Goal: Task Accomplishment & Management: Use online tool/utility

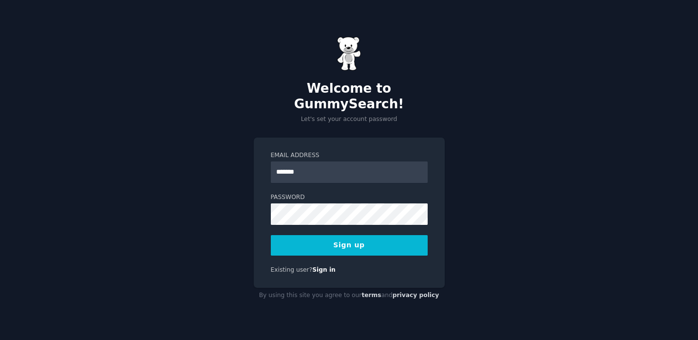
type input "**********"
click at [342, 235] on button "Sign up" at bounding box center [349, 245] width 157 height 20
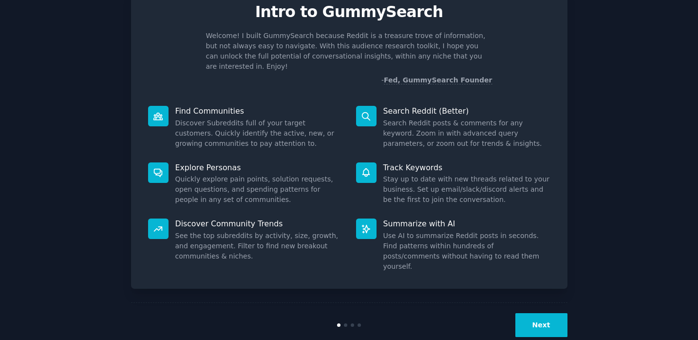
click at [529, 313] on button "Next" at bounding box center [542, 325] width 52 height 24
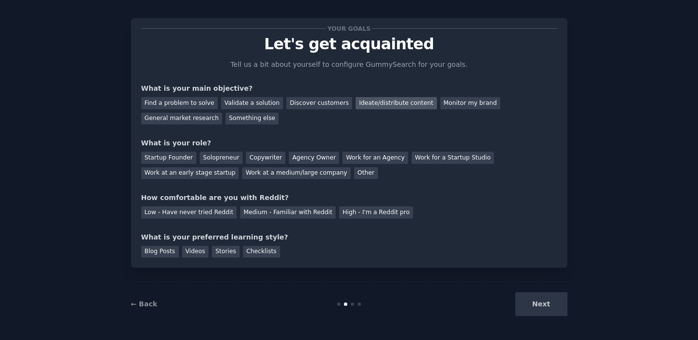
click at [394, 100] on div "Ideate/distribute content" at bounding box center [396, 103] width 81 height 12
click at [441, 100] on div "Monitor my brand" at bounding box center [471, 103] width 60 height 12
click at [162, 120] on div "General market research" at bounding box center [181, 119] width 81 height 12
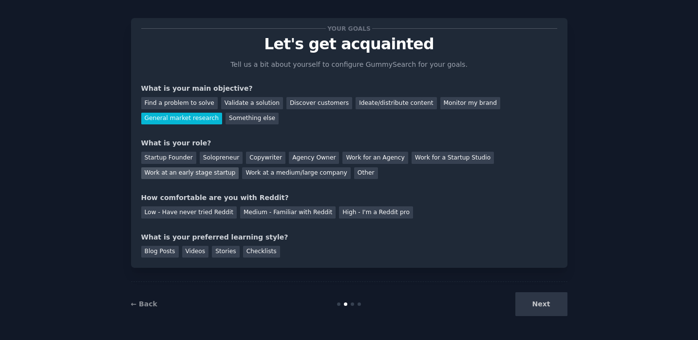
click at [168, 175] on div "Work at an early stage startup" at bounding box center [190, 173] width 98 height 12
click at [245, 213] on div "Medium - Familiar with Reddit" at bounding box center [288, 212] width 96 height 12
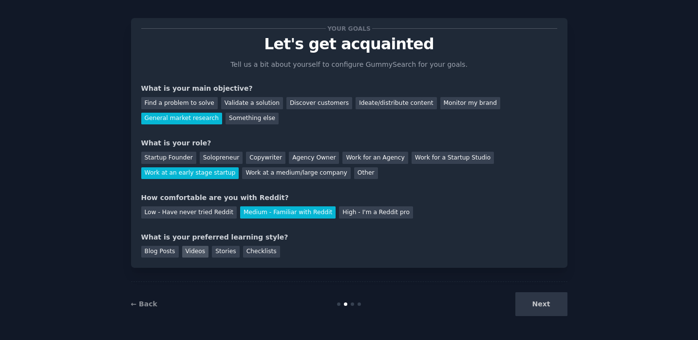
click at [201, 249] on div "Videos" at bounding box center [195, 252] width 27 height 12
click at [224, 254] on div "Stories" at bounding box center [225, 252] width 27 height 12
click at [200, 255] on div "Videos" at bounding box center [195, 252] width 27 height 12
click at [250, 260] on div "Your goals Let's get acquainted Tell us a bit about yourself to configure Gummy…" at bounding box center [349, 142] width 437 height 249
click at [251, 254] on div "Checklists" at bounding box center [261, 252] width 37 height 12
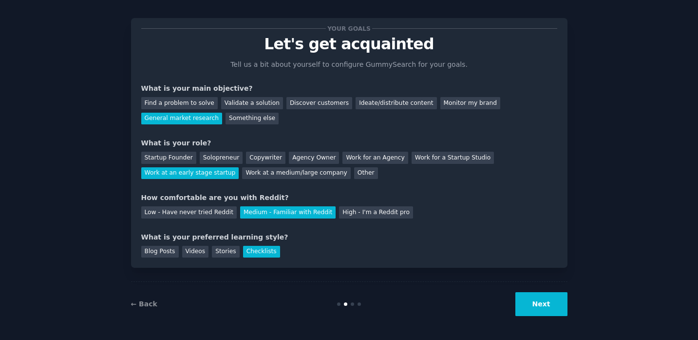
click at [548, 304] on button "Next" at bounding box center [542, 304] width 52 height 24
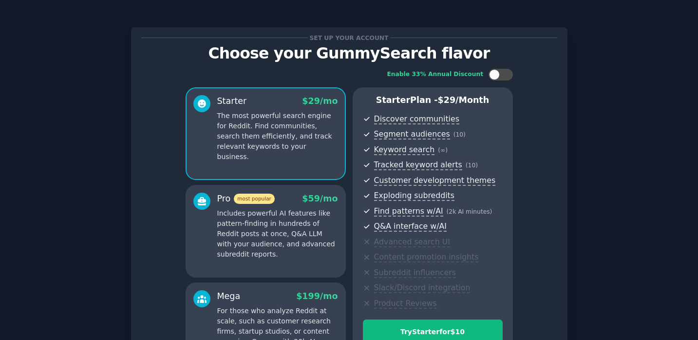
scroll to position [128, 0]
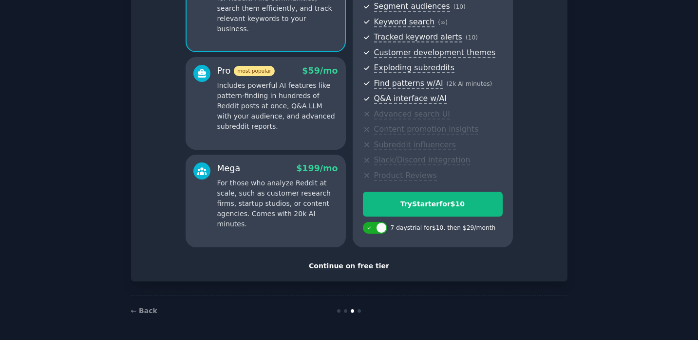
click at [361, 266] on div "Continue on free tier" at bounding box center [349, 266] width 416 height 10
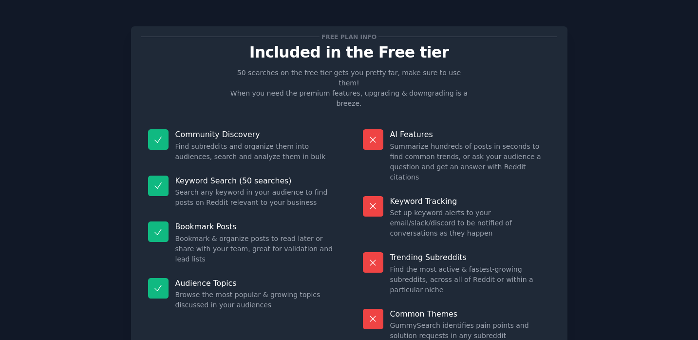
scroll to position [40, 0]
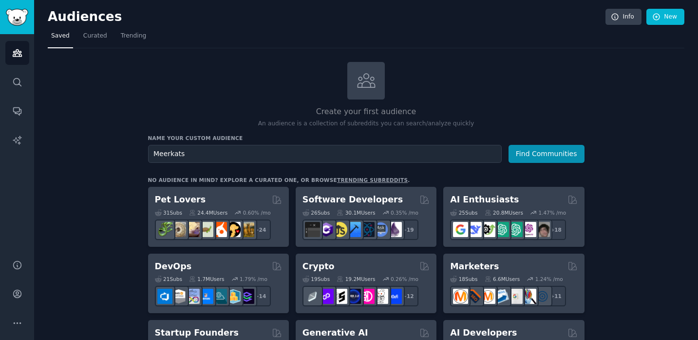
click at [206, 154] on input "Meerkats" at bounding box center [325, 154] width 354 height 18
type input "Meerby"
click at [544, 150] on button "Find Communities" at bounding box center [547, 154] width 76 height 18
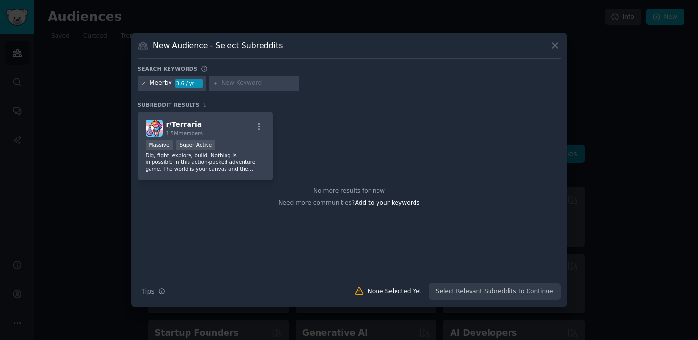
click at [143, 83] on icon at bounding box center [143, 83] width 2 height 2
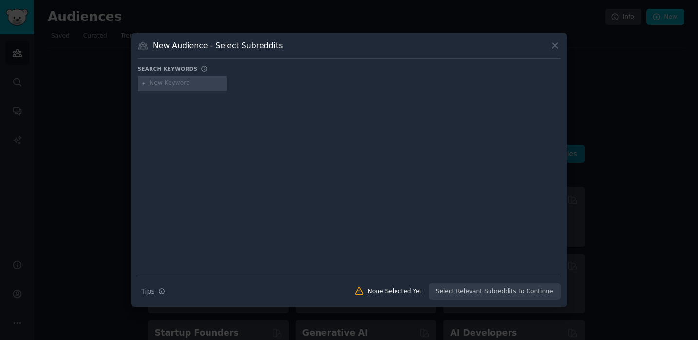
click at [169, 88] on div at bounding box center [183, 84] width 90 height 16
click at [170, 85] on input "text" at bounding box center [187, 83] width 74 height 9
type input "call buttons"
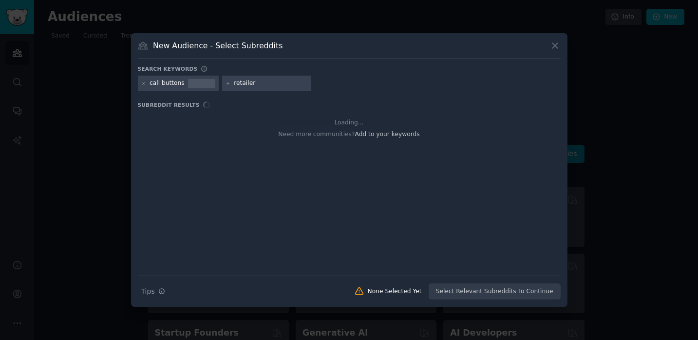
type input "retailers"
type input "retail"
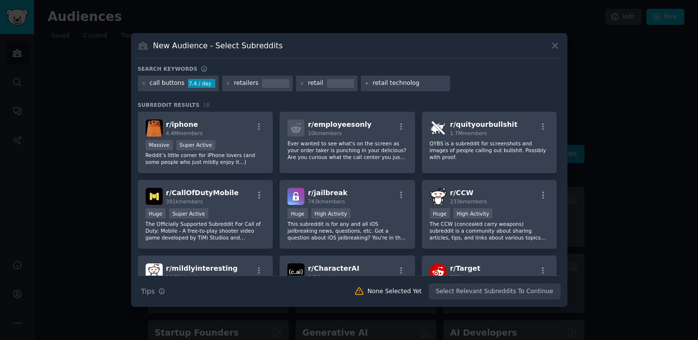
type input "retail technology"
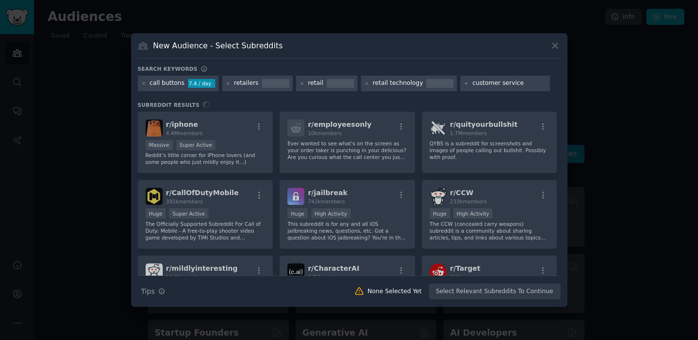
click at [480, 82] on input "customer service" at bounding box center [510, 83] width 74 height 9
click at [473, 83] on input "customer service" at bounding box center [510, 83] width 74 height 9
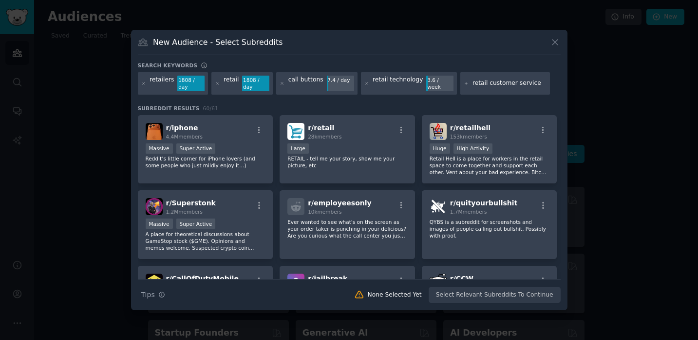
type input "retail customer service"
click at [517, 82] on input "retail customer service" at bounding box center [510, 83] width 74 height 9
click at [517, 83] on input "retail customer service" at bounding box center [510, 83] width 74 height 9
click at [493, 83] on input "retail customer service" at bounding box center [510, 83] width 74 height 9
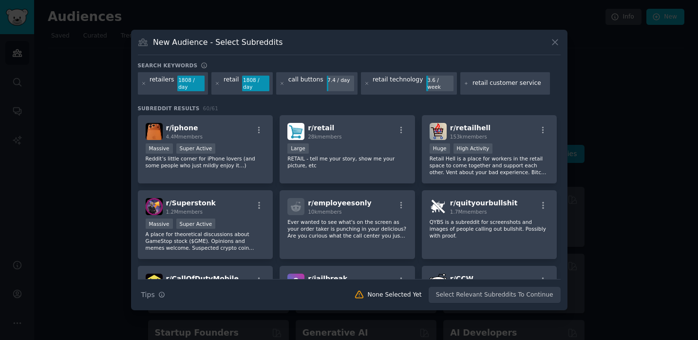
click at [542, 87] on div "retailers 1808 / day retail 1808 / day call buttons 7.4 / day retail technology…" at bounding box center [349, 85] width 423 height 26
click at [513, 85] on input "retail customer service" at bounding box center [510, 83] width 74 height 9
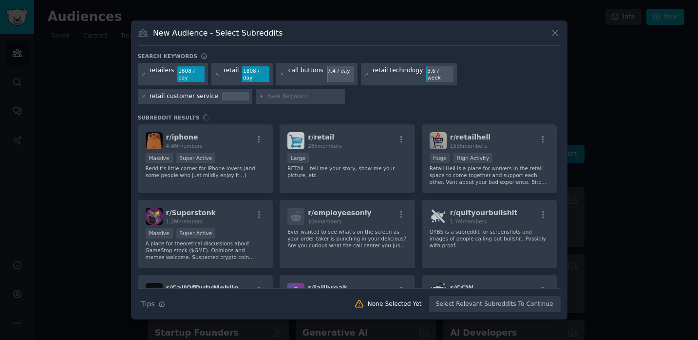
click at [285, 96] on input "text" at bounding box center [305, 96] width 74 height 9
type input "retail theft"
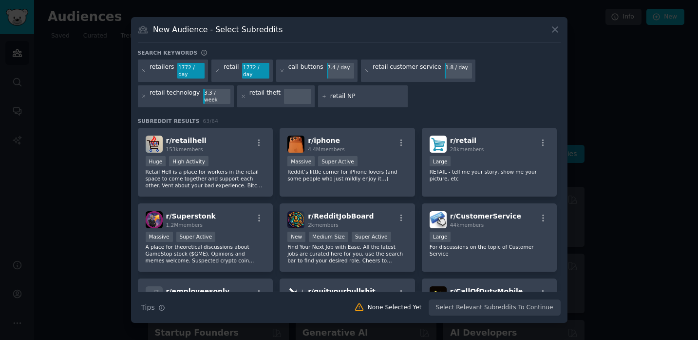
type input "retail NPS"
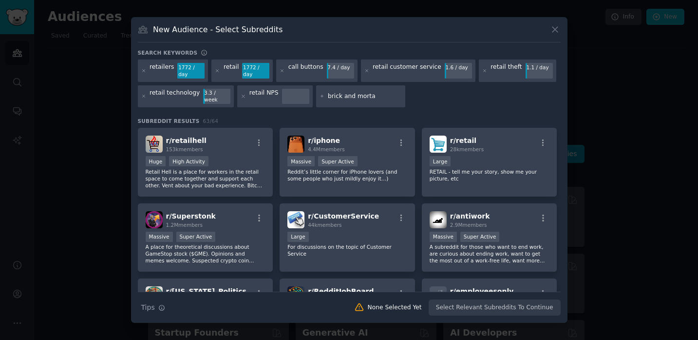
type input "brick and mortar"
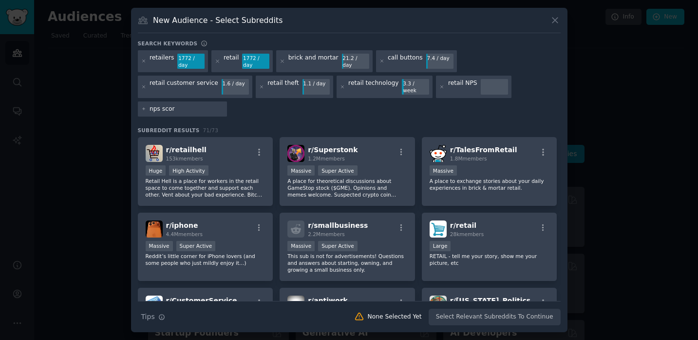
type input "nps score"
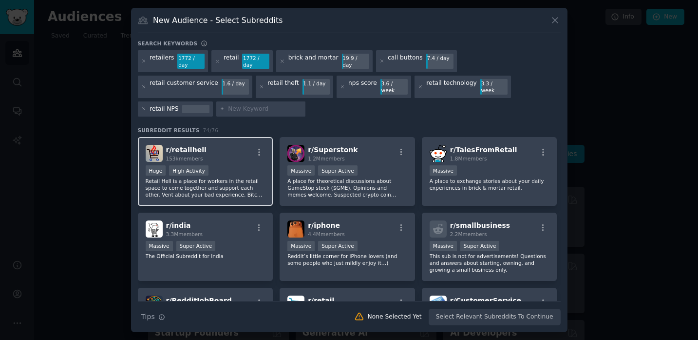
click at [191, 190] on p "Retail Hell is a place for workers in the retail space to come together and sup…" at bounding box center [206, 187] width 120 height 20
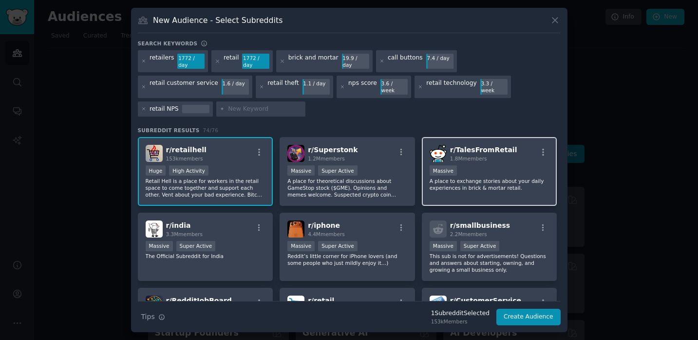
click at [448, 177] on p "A place to exchange stories about your daily experiences in brick & mortar reta…" at bounding box center [490, 184] width 120 height 14
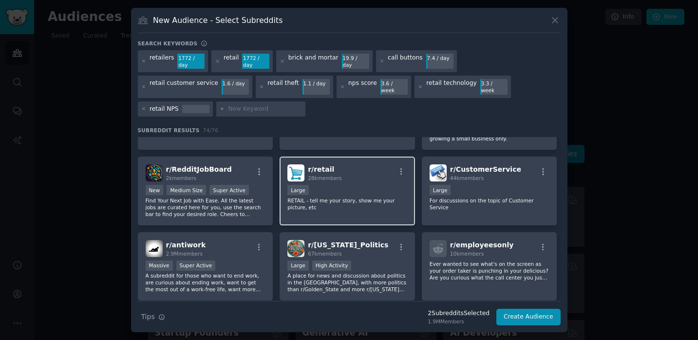
scroll to position [133, 0]
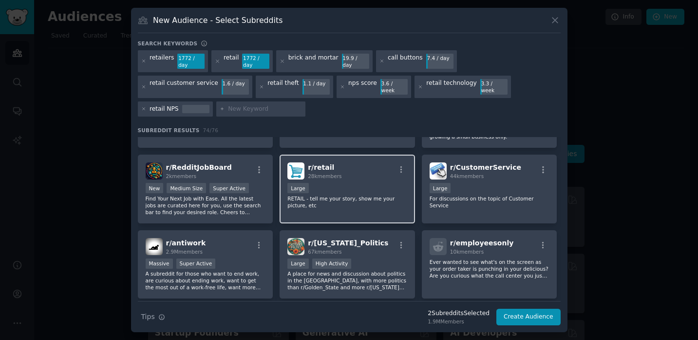
click at [346, 204] on div "r/ retail 28k members Large RETAIL - tell me your story, show me your picture, …" at bounding box center [347, 188] width 135 height 69
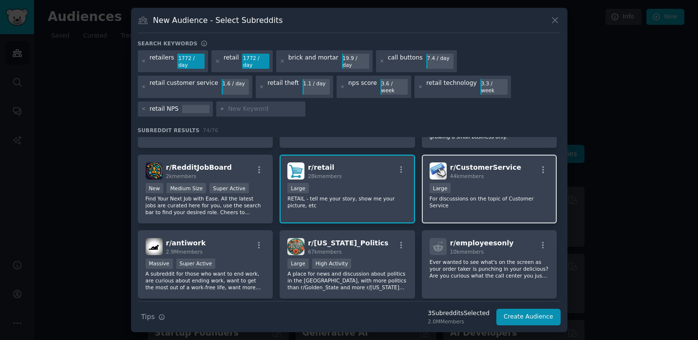
click at [468, 197] on p "For discussions on the topic of Customer Service" at bounding box center [490, 202] width 120 height 14
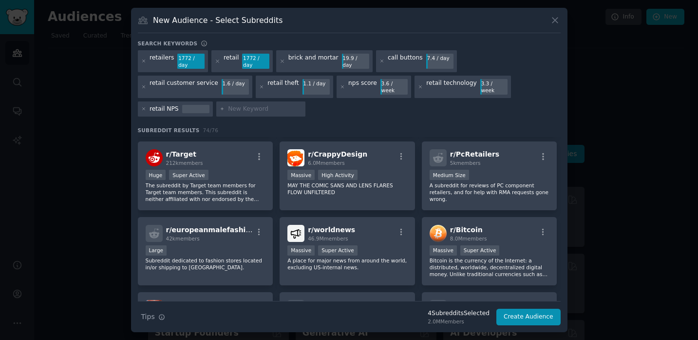
scroll to position [449, 0]
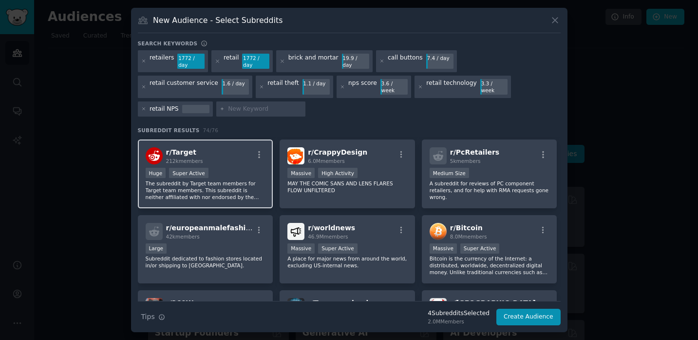
click at [206, 185] on p "The subreddit by Target team members for Target team members. This subreddit is…" at bounding box center [206, 190] width 120 height 20
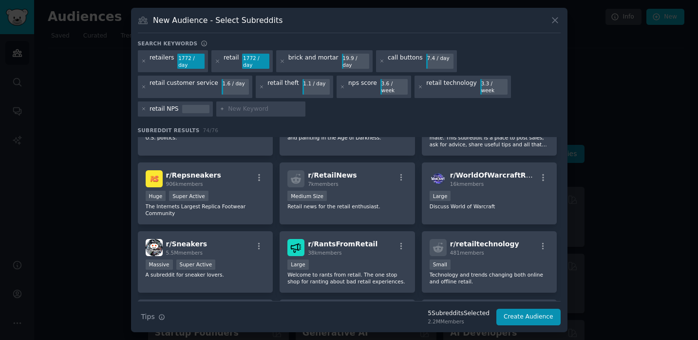
scroll to position [800, 0]
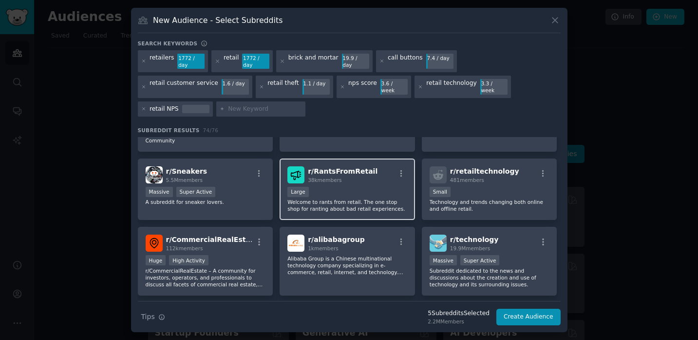
click at [361, 200] on p "Welcome to rants from retail. The one stop shop for ranting about bad retail ex…" at bounding box center [347, 205] width 120 height 14
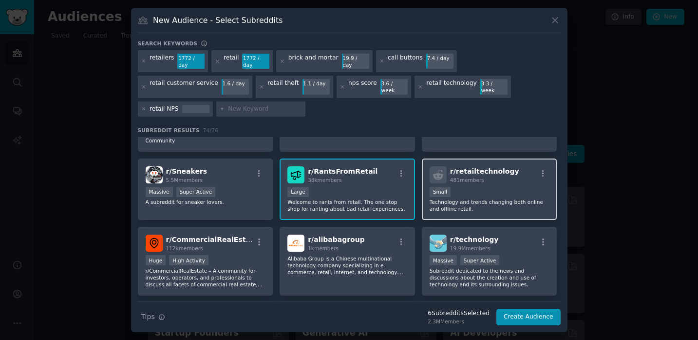
click at [473, 201] on p "Technology and trends changing both online and offline retail." at bounding box center [490, 205] width 120 height 14
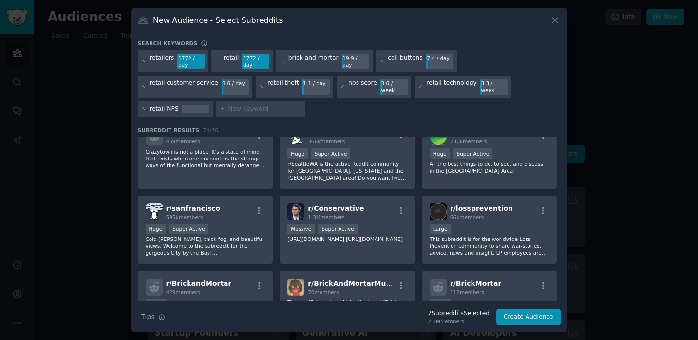
scroll to position [1370, 0]
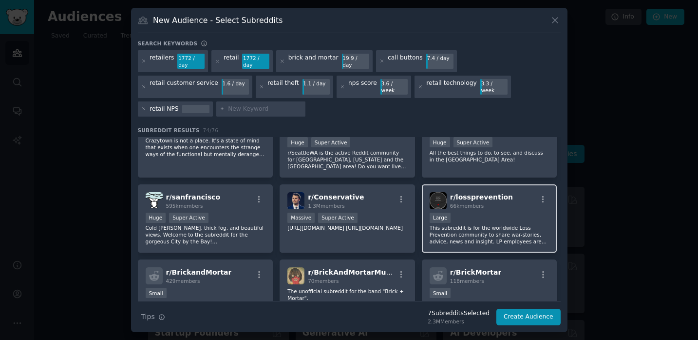
click at [496, 224] on p "This subreddit is for the worldwide Loss Prevention community to share war-stor…" at bounding box center [490, 234] width 120 height 20
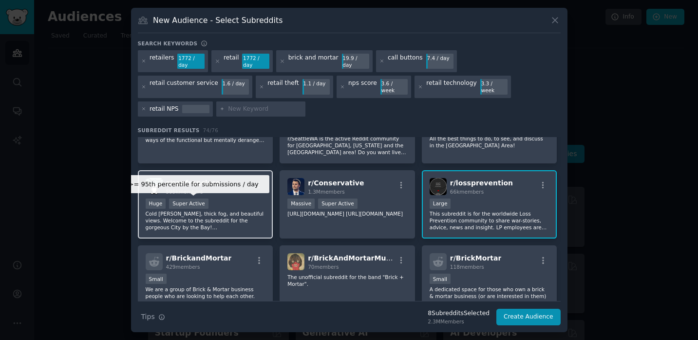
scroll to position [1432, 0]
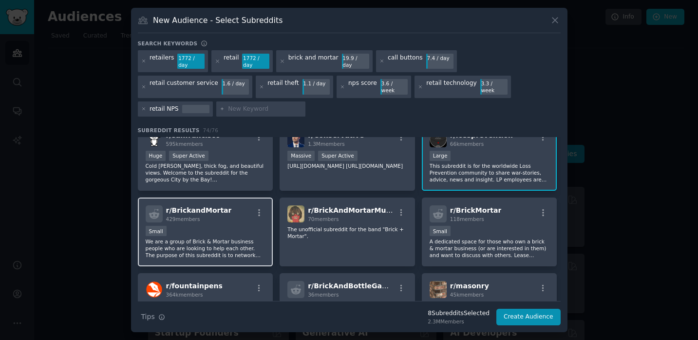
click at [205, 247] on p "We are a group of Brick & Mortar business people who are looking to help each o…" at bounding box center [206, 248] width 120 height 20
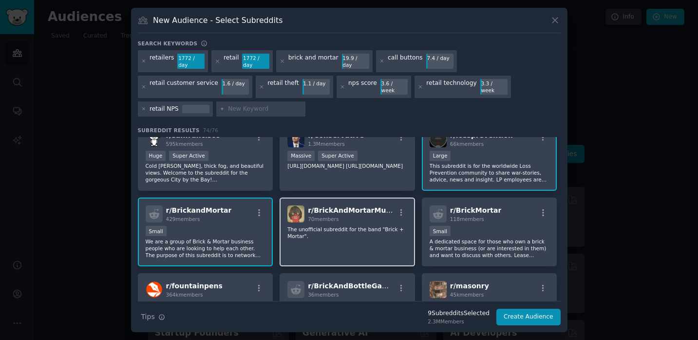
scroll to position [1438, 0]
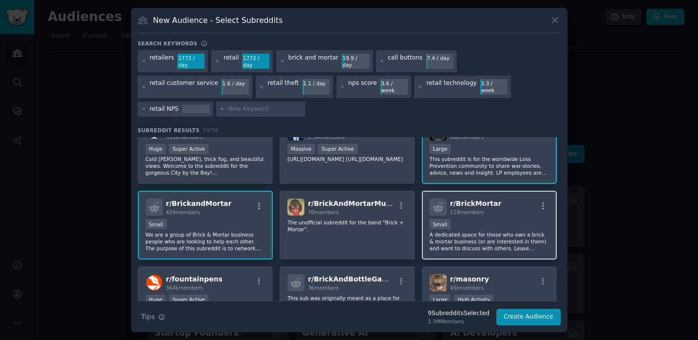
click at [455, 232] on p "A dedicated space for those who own a brick & mortar business (or are intereste…" at bounding box center [490, 241] width 120 height 20
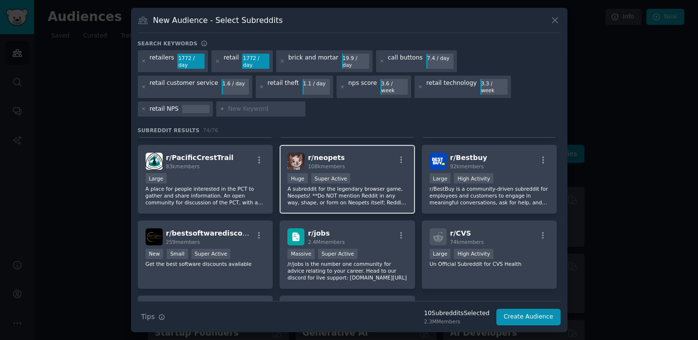
scroll to position [1648, 0]
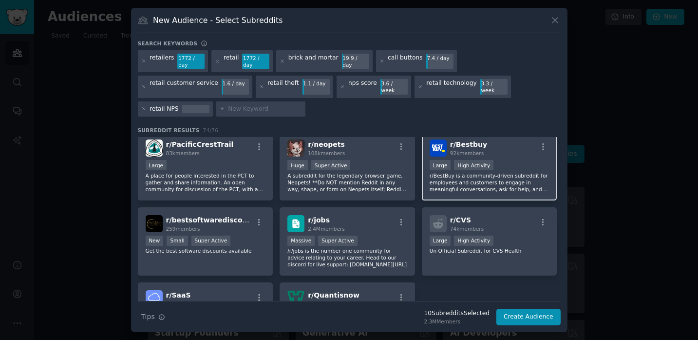
click at [464, 189] on div "r/ Bestbuy 92k members Large High Activity r/BestBuy is a community-driven subr…" at bounding box center [489, 166] width 135 height 69
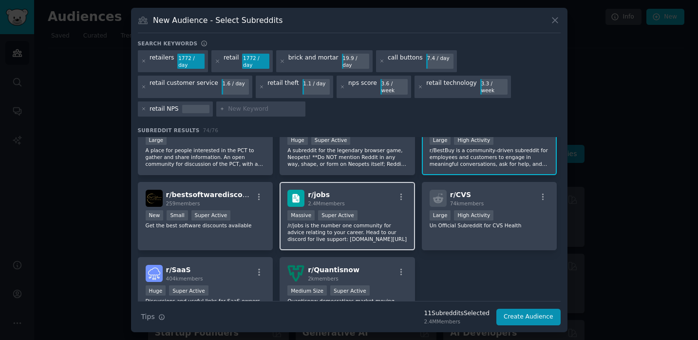
scroll to position [1675, 0]
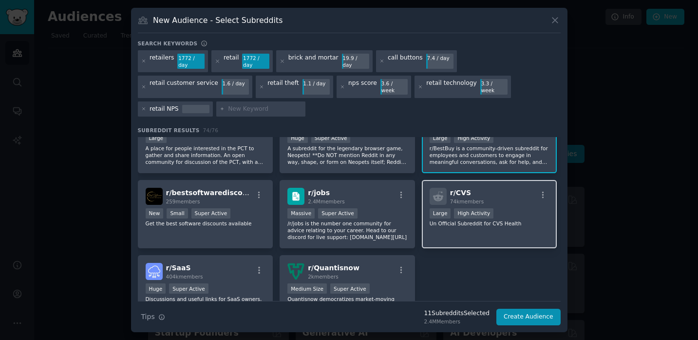
click at [464, 235] on div "r/ CVS 74k members Large High Activity Un Official Subreddit for CVS Health" at bounding box center [489, 214] width 135 height 69
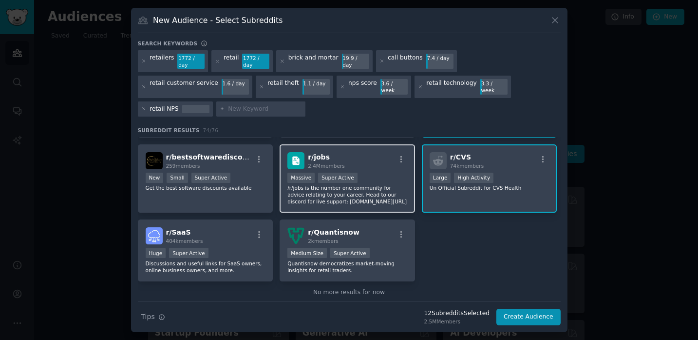
scroll to position [1725, 0]
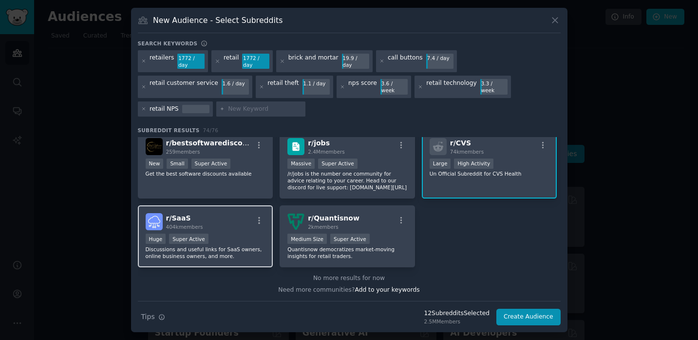
click at [212, 256] on div "r/ SaaS 404k members Huge Super Active Discussions and useful links for SaaS ow…" at bounding box center [205, 236] width 135 height 62
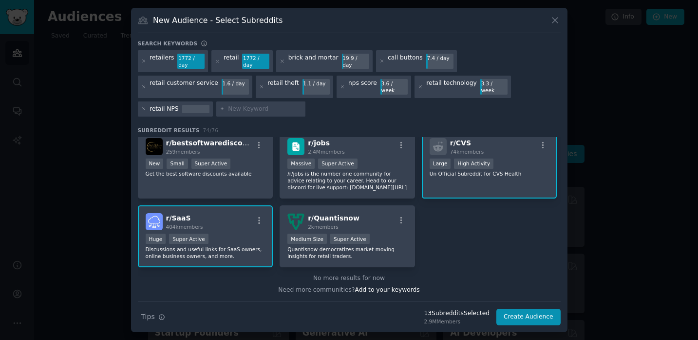
click at [246, 282] on div "Need more communities? Add to your keywords" at bounding box center [349, 288] width 423 height 12
click at [242, 253] on div "r/ SaaS 404k members Huge Super Active Discussions and useful links for SaaS ow…" at bounding box center [205, 236] width 135 height 62
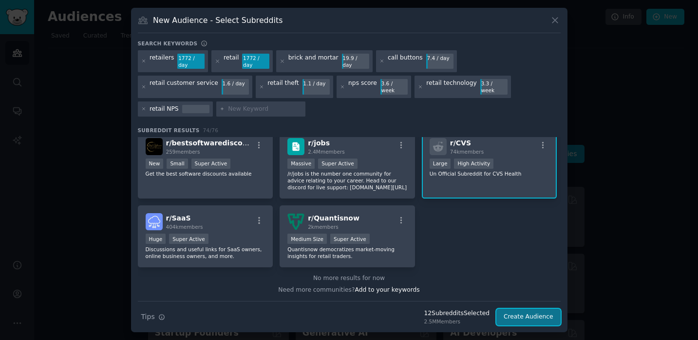
click at [513, 310] on button "Create Audience" at bounding box center [529, 316] width 64 height 17
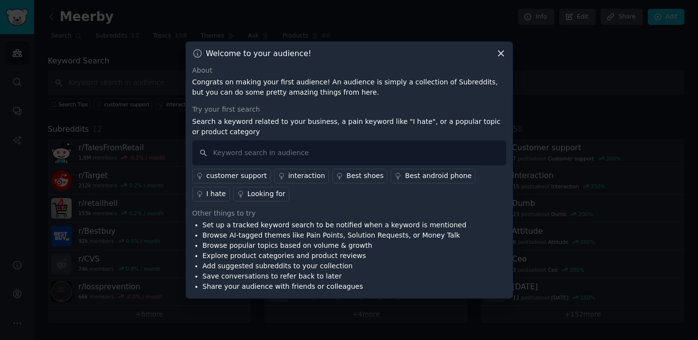
click at [240, 88] on p "Congrats on making your first audience! An audience is simply a collection of S…" at bounding box center [349, 87] width 314 height 20
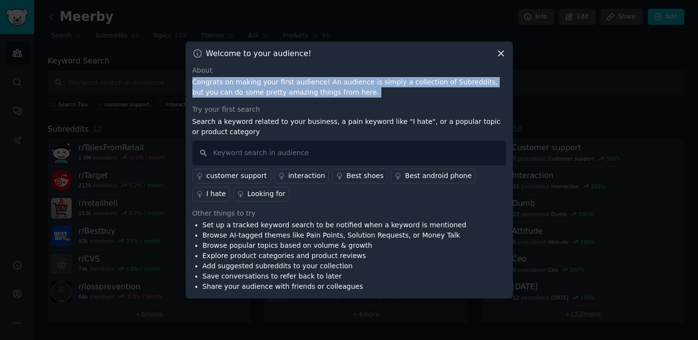
click at [240, 88] on p "Congrats on making your first audience! An audience is simply a collection of S…" at bounding box center [349, 87] width 314 height 20
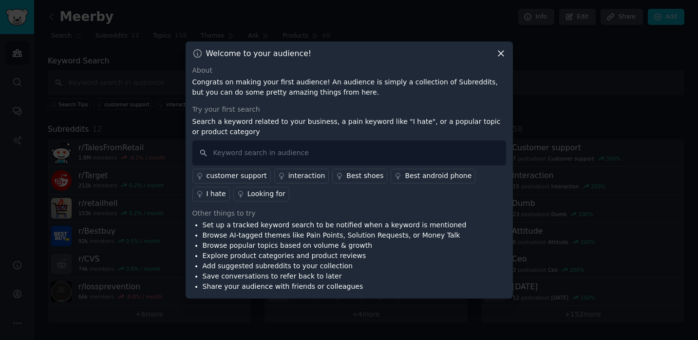
click at [229, 129] on p "Search a keyword related to your business, a pain keyword like "I hate", or a p…" at bounding box center [349, 126] width 314 height 20
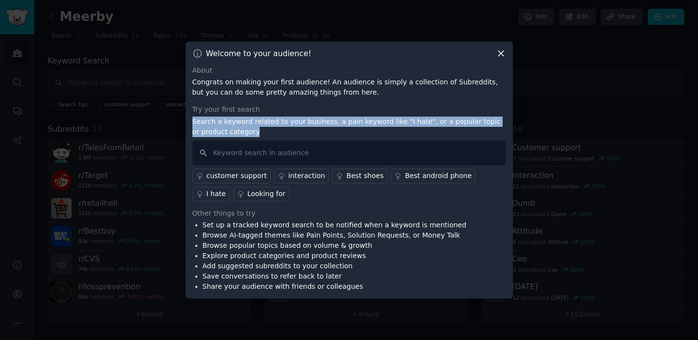
click at [229, 129] on p "Search a keyword related to your business, a pain keyword like "I hate", or a p…" at bounding box center [349, 126] width 314 height 20
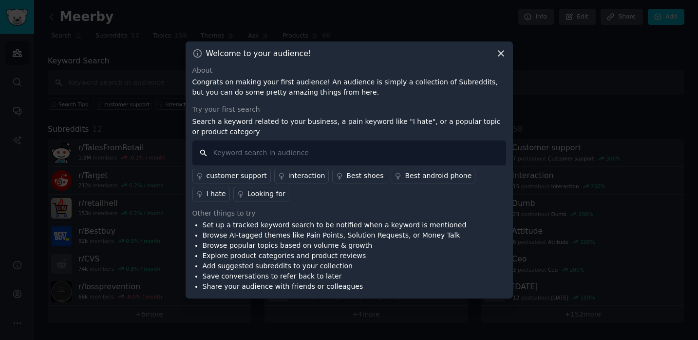
click at [262, 154] on input "text" at bounding box center [349, 152] width 314 height 25
click at [233, 177] on div "customer support" at bounding box center [237, 176] width 60 height 10
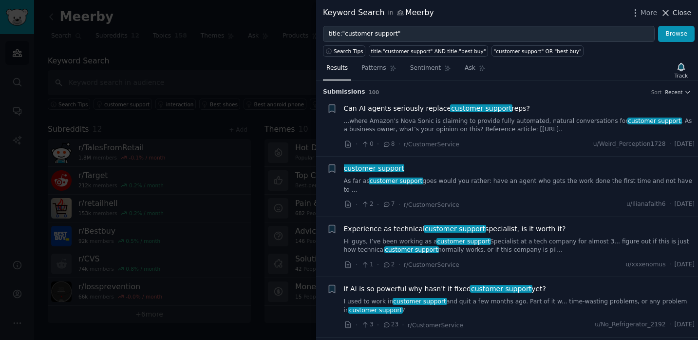
click at [668, 11] on icon at bounding box center [666, 13] width 10 height 10
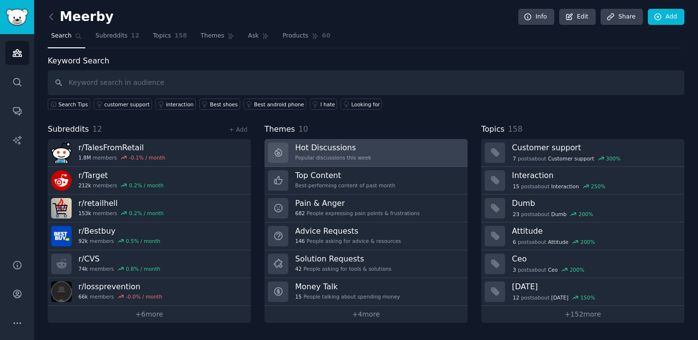
click at [330, 161] on div "Hot Discussions Popular discussions this week" at bounding box center [333, 152] width 76 height 20
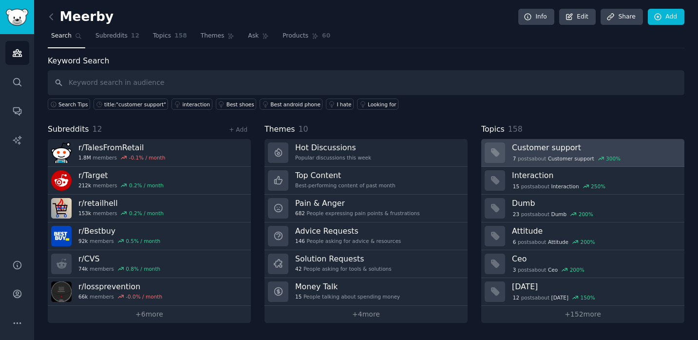
click at [525, 156] on div "7 post s about Customer support 300 %" at bounding box center [567, 158] width 110 height 9
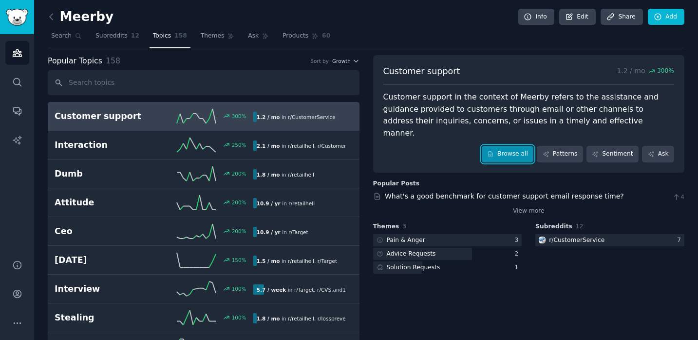
click at [521, 146] on link "Browse all" at bounding box center [508, 154] width 52 height 17
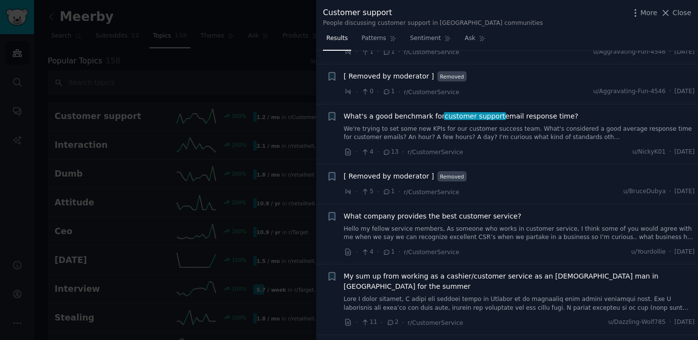
scroll to position [351, 0]
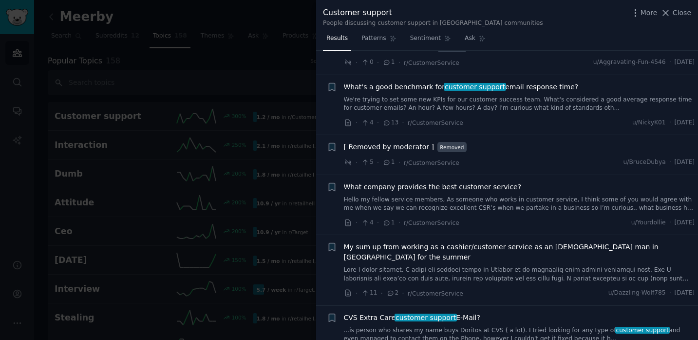
click at [483, 198] on link "Hello my fellow service members, As someone who works in customer service, I th…" at bounding box center [519, 203] width 351 height 17
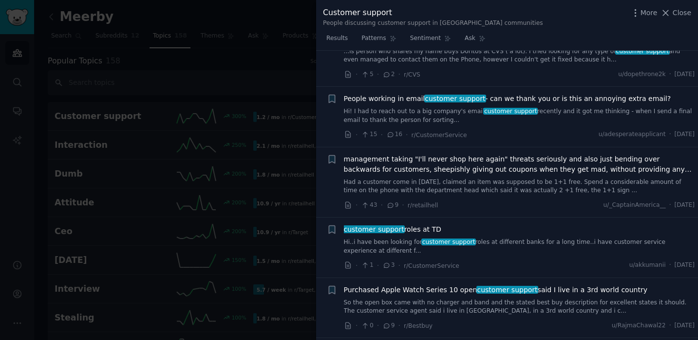
scroll to position [955, 0]
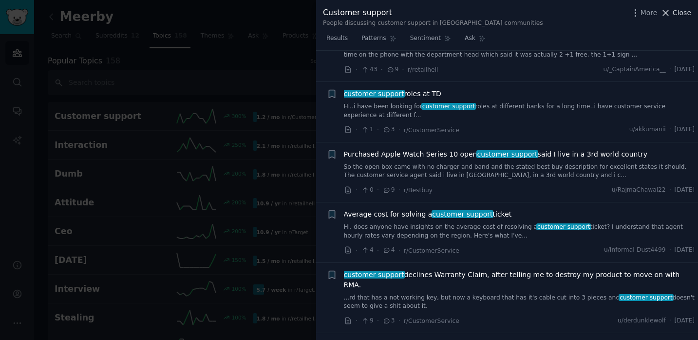
click at [681, 12] on span "Close" at bounding box center [682, 13] width 19 height 10
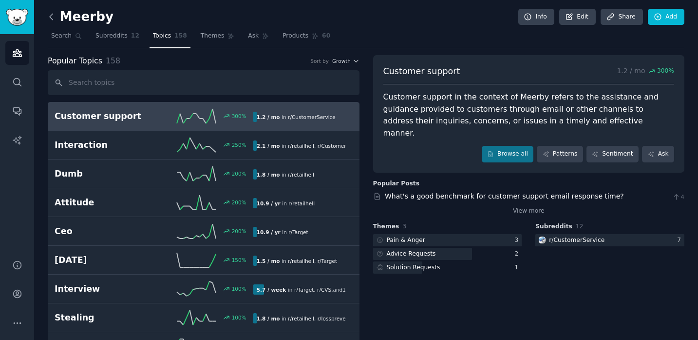
click at [55, 19] on icon at bounding box center [51, 17] width 10 height 10
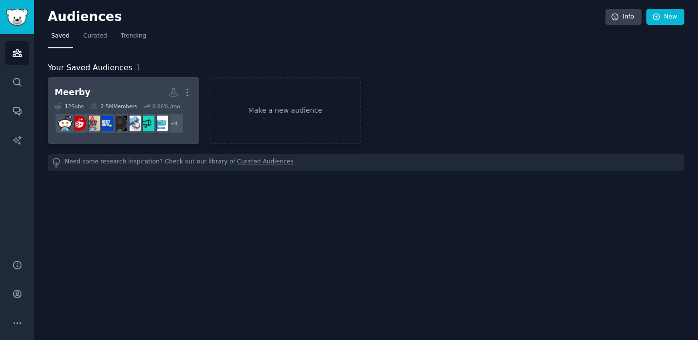
click at [129, 97] on h2 "Meerby More" at bounding box center [124, 92] width 138 height 17
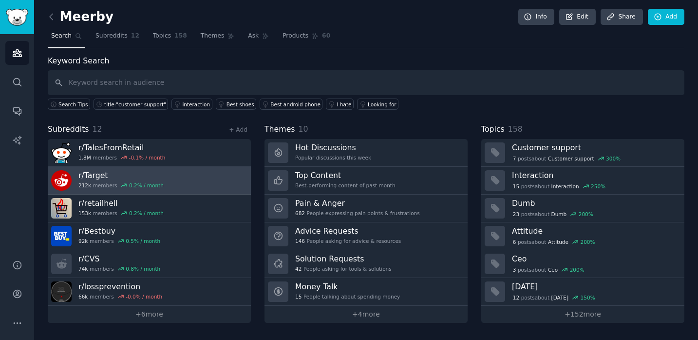
click at [175, 170] on link "r/ Target 212k members 0.2 % / month" at bounding box center [149, 181] width 203 height 28
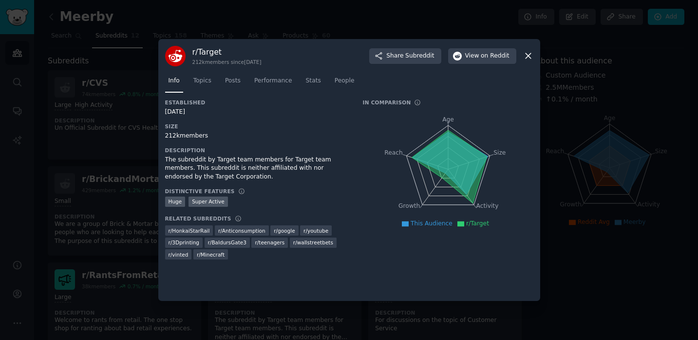
click at [527, 58] on icon at bounding box center [528, 56] width 10 height 10
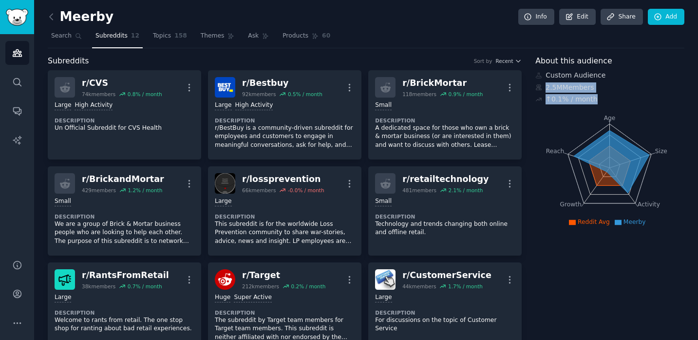
drag, startPoint x: 539, startPoint y: 86, endPoint x: 593, endPoint y: 106, distance: 56.6
click at [594, 106] on icon "Age Size Activity Growth Reach" at bounding box center [610, 167] width 149 height 123
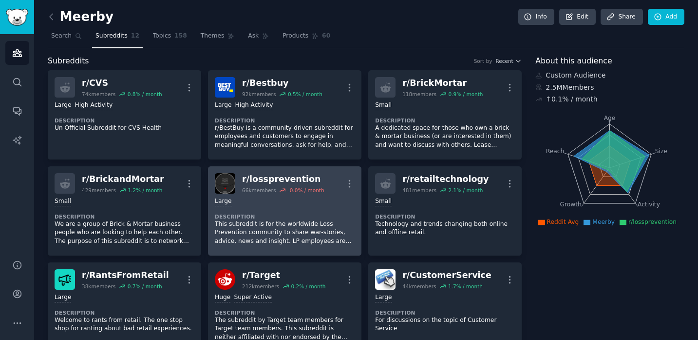
click at [253, 230] on p "This subreddit is for the worldwide Loss Prevention community to share war-stor…" at bounding box center [285, 233] width 140 height 26
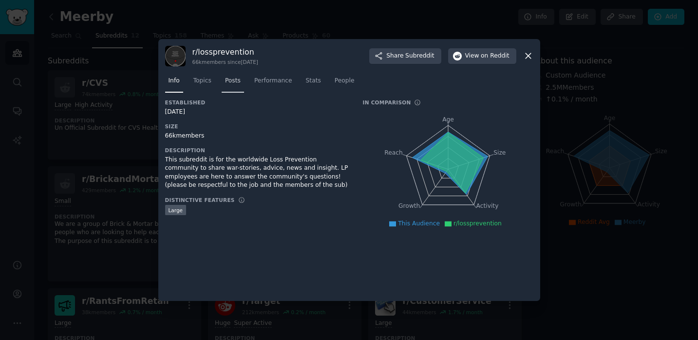
click at [230, 86] on link "Posts" at bounding box center [233, 83] width 22 height 20
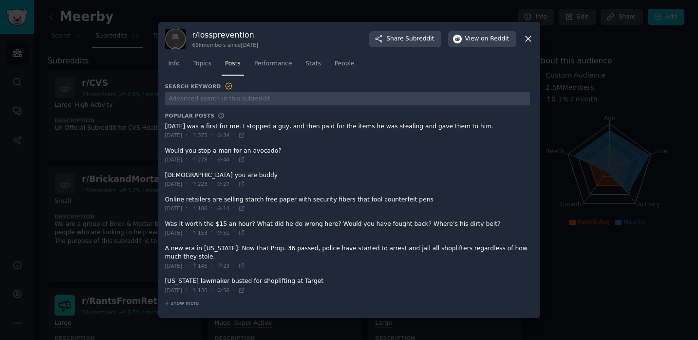
click at [294, 128] on span at bounding box center [347, 131] width 365 height 24
click at [528, 40] on icon at bounding box center [528, 39] width 10 height 10
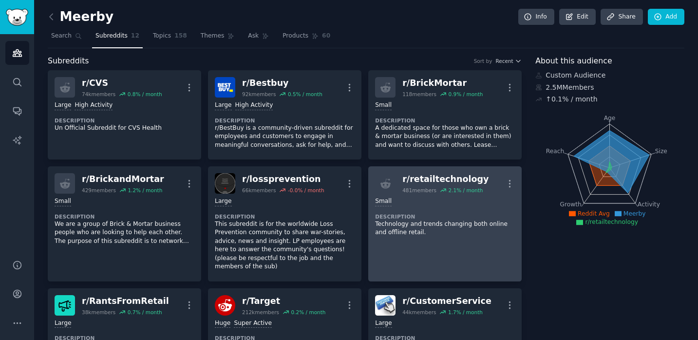
click at [416, 238] on div "Small Description Technology and trends changing both online and offline retail." at bounding box center [445, 216] width 140 height 47
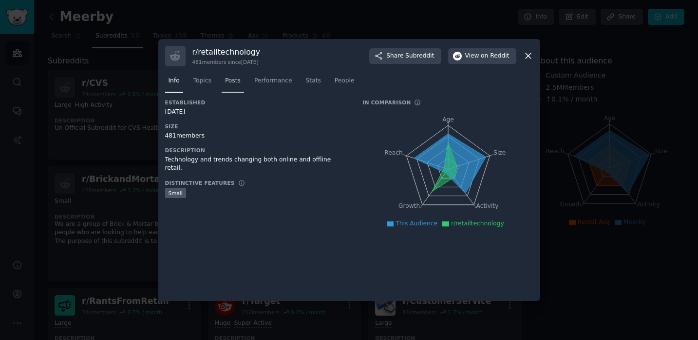
click at [234, 81] on span "Posts" at bounding box center [233, 81] width 16 height 9
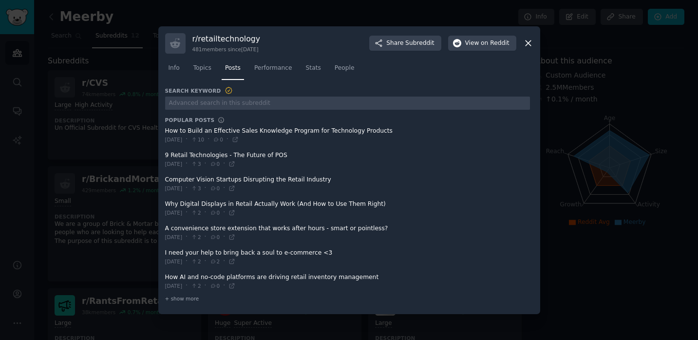
click at [528, 44] on icon at bounding box center [528, 43] width 10 height 10
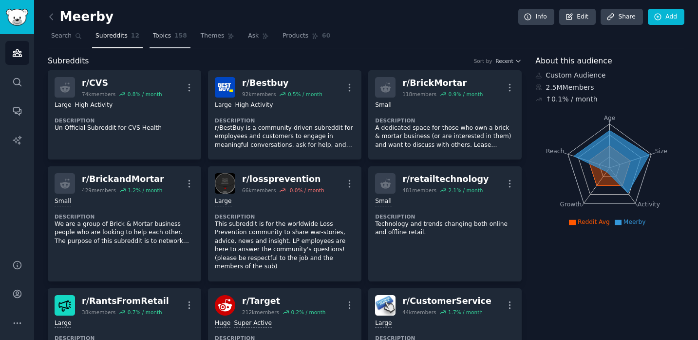
click at [172, 37] on link "Topics 158" at bounding box center [170, 38] width 41 height 20
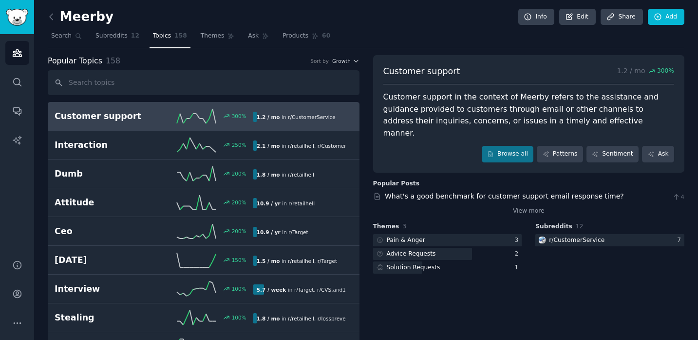
click at [64, 13] on h2 "Meerby" at bounding box center [81, 17] width 66 height 16
click at [48, 20] on icon at bounding box center [51, 17] width 10 height 10
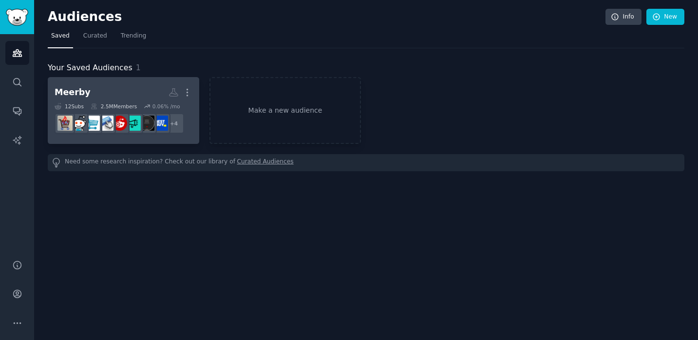
click at [98, 95] on h2 "Meerby More" at bounding box center [124, 92] width 138 height 17
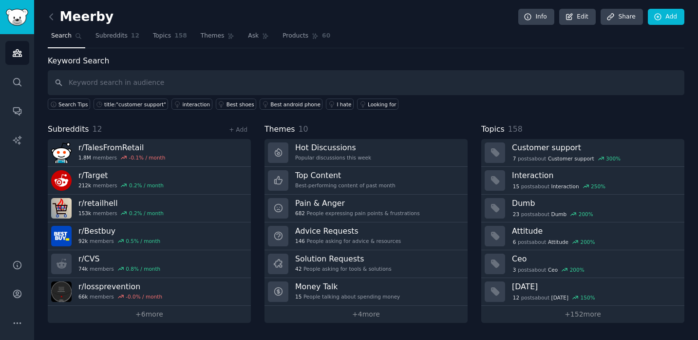
click at [126, 79] on input "text" at bounding box center [366, 82] width 637 height 25
type input "call buttons"
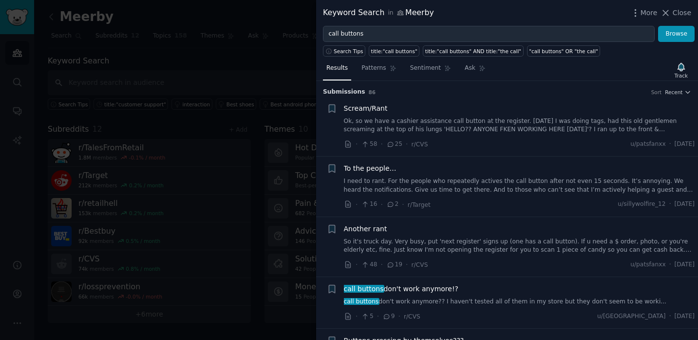
click at [367, 128] on link "Ok, so we have a cashier assistance call button at the register. [DATE] I was d…" at bounding box center [519, 125] width 351 height 17
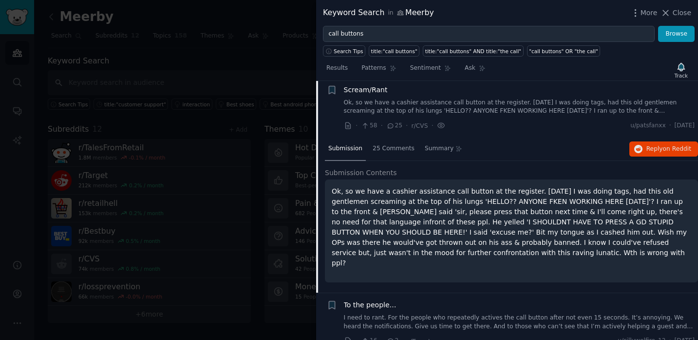
scroll to position [19, 0]
click at [396, 220] on p "Ok, so we have a cashier assistance call button at the register. [DATE] I was d…" at bounding box center [512, 226] width 360 height 82
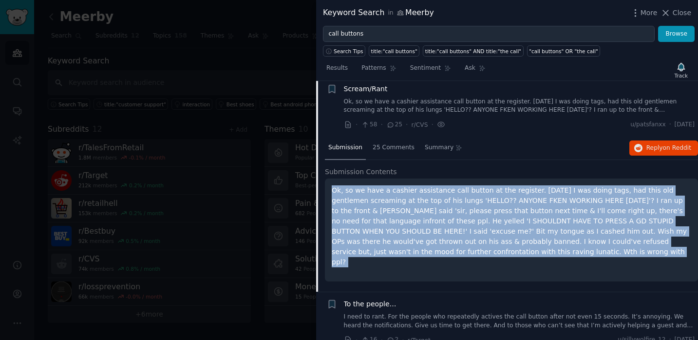
click at [396, 220] on p "Ok, so we have a cashier assistance call button at the register. [DATE] I was d…" at bounding box center [512, 226] width 360 height 82
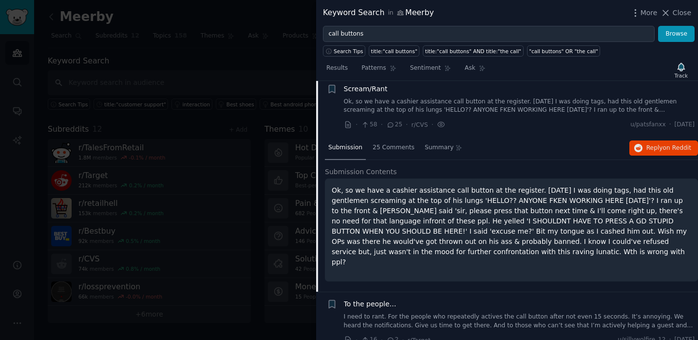
click at [415, 245] on p "Ok, so we have a cashier assistance call button at the register. [DATE] I was d…" at bounding box center [512, 226] width 360 height 82
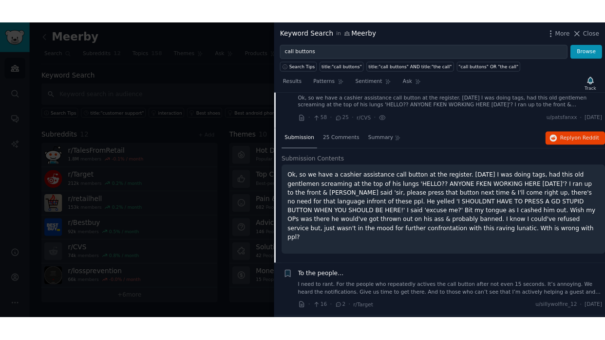
scroll to position [35, 0]
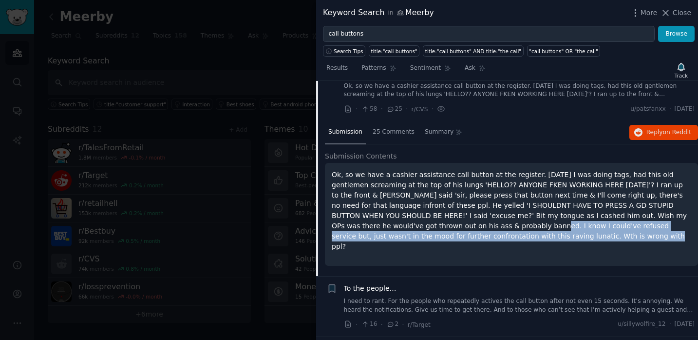
drag, startPoint x: 390, startPoint y: 224, endPoint x: 451, endPoint y: 239, distance: 62.3
click at [451, 239] on p "Ok, so we have a cashier assistance call button at the register. [DATE] I was d…" at bounding box center [512, 211] width 360 height 82
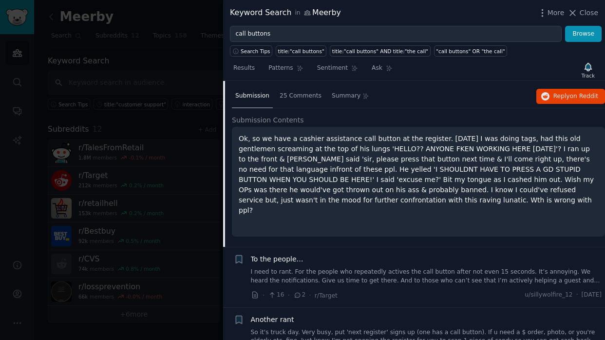
scroll to position [117, 0]
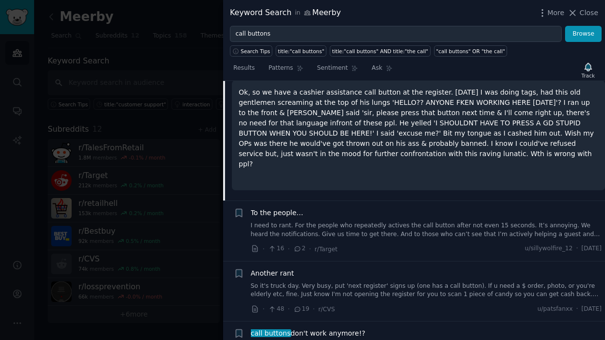
click at [364, 221] on link "I need to rant. For the people who repeatedly actives the call button after not…" at bounding box center [426, 229] width 351 height 17
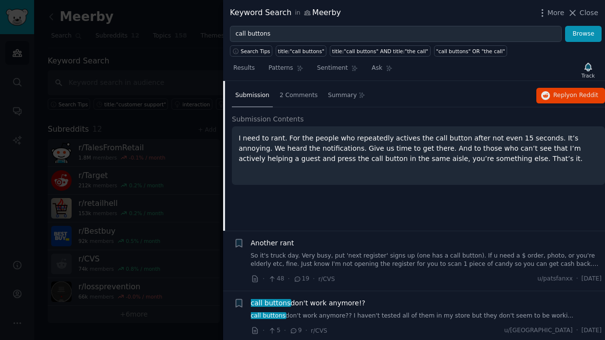
scroll to position [145, 0]
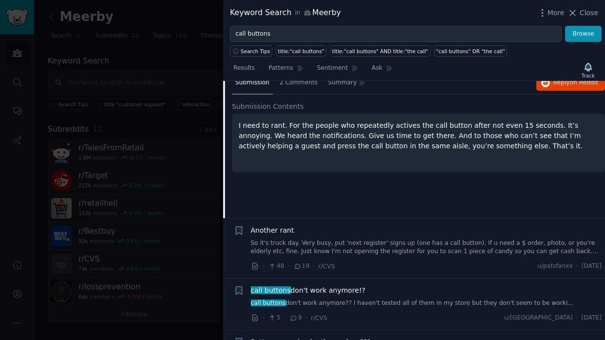
click at [405, 246] on link "So it's truck day. Very busy, put 'next register' signs up (one has a call butt…" at bounding box center [426, 247] width 351 height 17
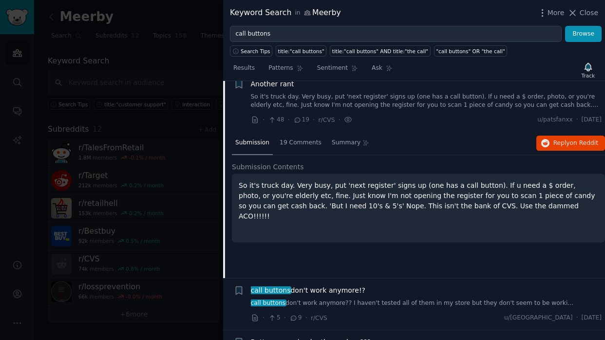
scroll to position [135, 0]
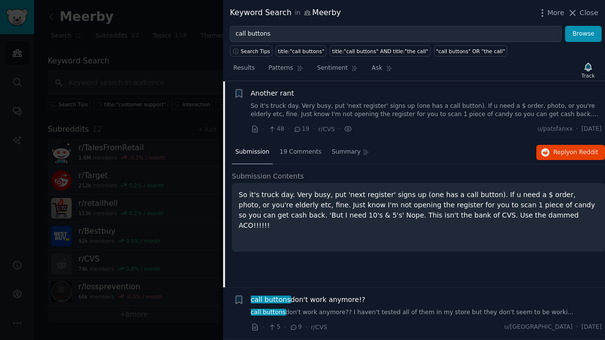
click at [433, 100] on div "Another rant So it's truck day. Very busy, put 'next register' signs up (one ha…" at bounding box center [426, 103] width 351 height 31
click at [420, 111] on link "So it's truck day. Very busy, put 'next register' signs up (one has a call butt…" at bounding box center [426, 110] width 351 height 17
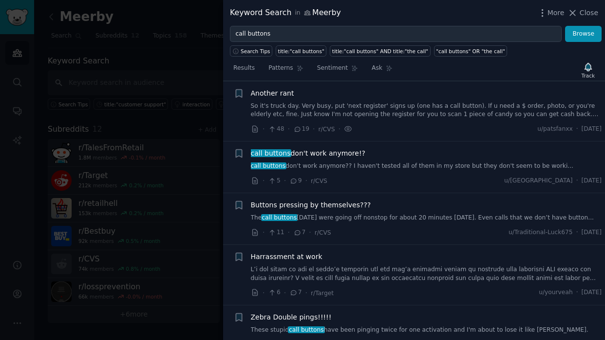
click at [396, 114] on link "So it's truck day. Very busy, put 'next register' signs up (one has a call butt…" at bounding box center [426, 110] width 351 height 17
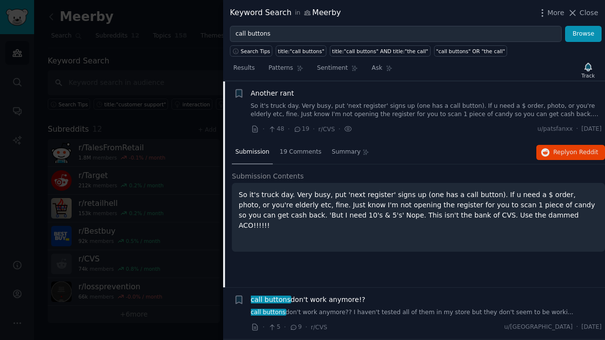
click at [459, 121] on div "Another rant So it's truck day. Very busy, put 'next register' signs up (one ha…" at bounding box center [426, 111] width 351 height 46
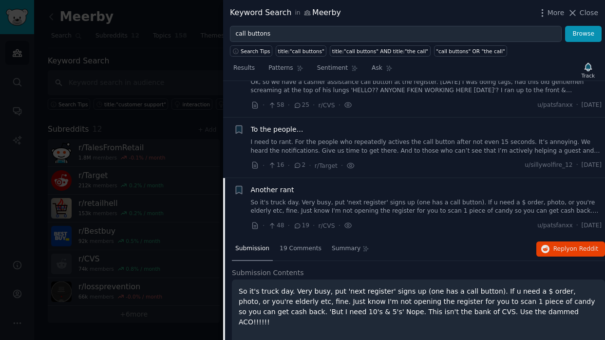
scroll to position [38, 0]
click at [387, 145] on link "I need to rant. For the people who repeatedly actives the call button after not…" at bounding box center [426, 146] width 351 height 17
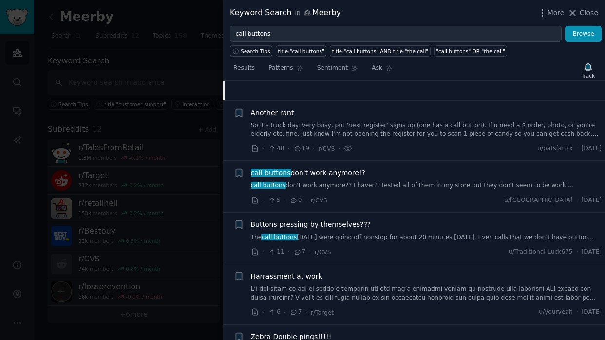
scroll to position [292, 0]
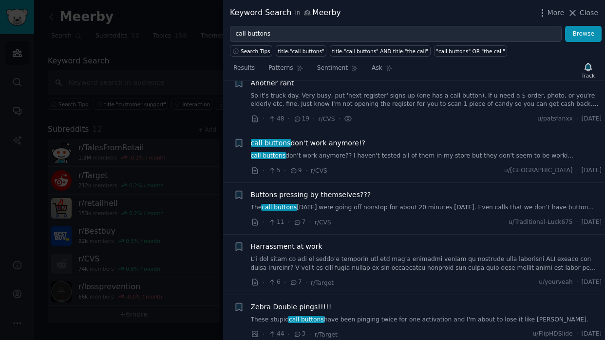
click at [367, 202] on div "Buttons pressing by themselves??? The call buttons [DATE] were going off nonsto…" at bounding box center [426, 201] width 351 height 22
click at [359, 210] on link "The call buttons [DATE] were going off nonstop for about 20 minutes [DATE]. Eve…" at bounding box center [426, 207] width 351 height 9
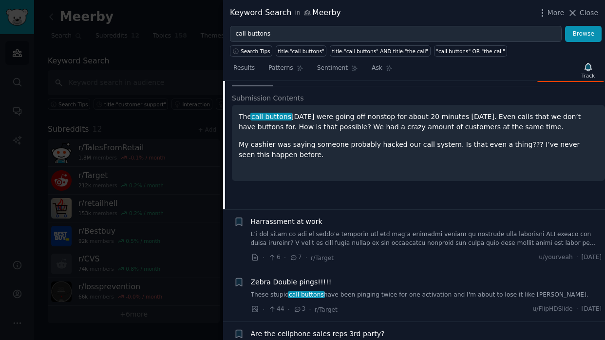
scroll to position [367, 0]
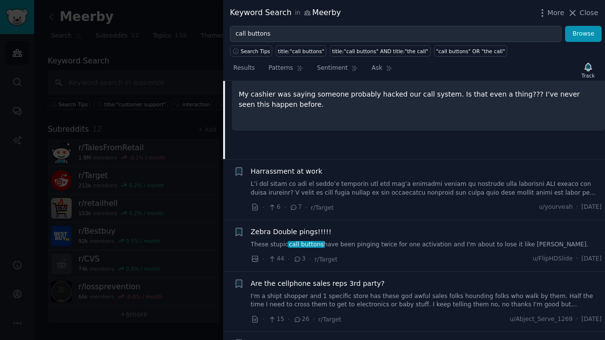
click at [310, 187] on link at bounding box center [426, 188] width 351 height 17
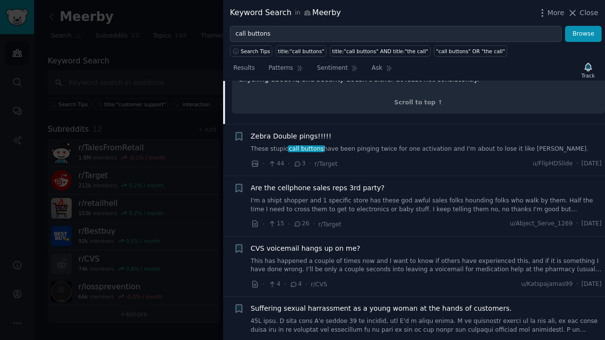
scroll to position [546, 0]
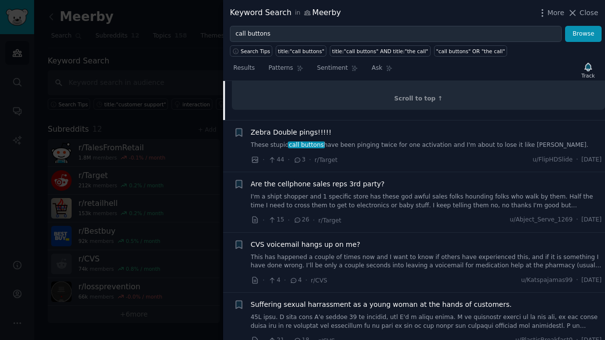
click at [349, 145] on link "These stupid call buttons have been pinging twice for one activation and I'm ab…" at bounding box center [426, 145] width 351 height 9
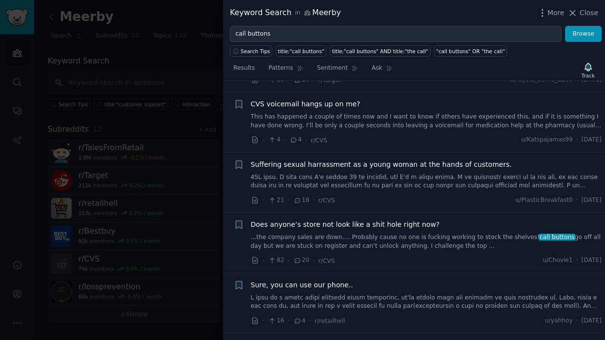
scroll to position [674, 0]
click at [372, 233] on link "...the company sales are down…. Probably cause no one is fucking working to sto…" at bounding box center [426, 240] width 351 height 17
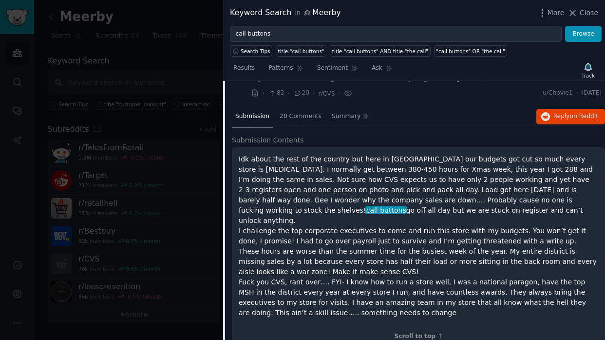
scroll to position [629, 0]
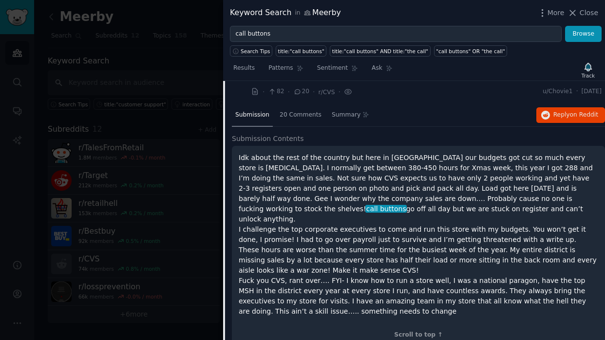
drag, startPoint x: 383, startPoint y: 209, endPoint x: 261, endPoint y: 194, distance: 122.2
click at [261, 194] on p "Idk about the rest of the country but here in [GEOGRAPHIC_DATA] our budgets got…" at bounding box center [419, 235] width 360 height 164
click at [269, 202] on p "Idk about the rest of the country but here in [GEOGRAPHIC_DATA] our budgets got…" at bounding box center [419, 235] width 360 height 164
click at [254, 219] on p "Idk about the rest of the country but here in [GEOGRAPHIC_DATA] our budgets got…" at bounding box center [419, 235] width 360 height 164
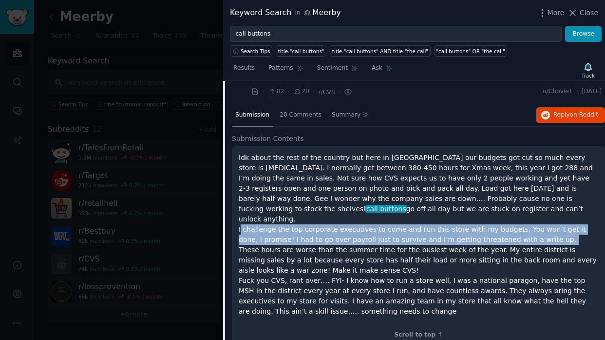
click at [254, 219] on p "Idk about the rest of the country but here in [GEOGRAPHIC_DATA] our budgets got…" at bounding box center [419, 235] width 360 height 164
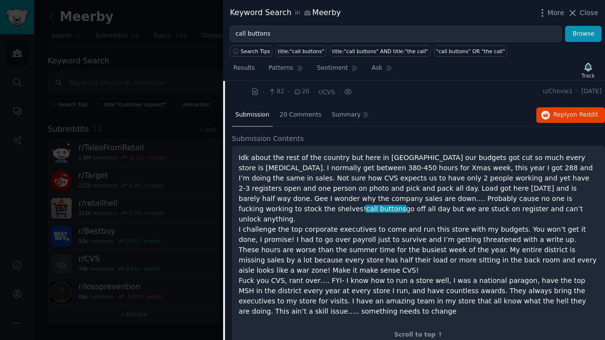
click at [258, 248] on p "Idk about the rest of the country but here in [GEOGRAPHIC_DATA] our budgets got…" at bounding box center [419, 235] width 360 height 164
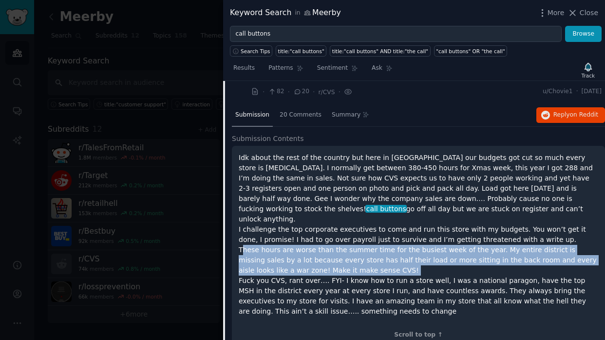
click at [258, 248] on p "Idk about the rest of the country but here in [GEOGRAPHIC_DATA] our budgets got…" at bounding box center [419, 235] width 360 height 164
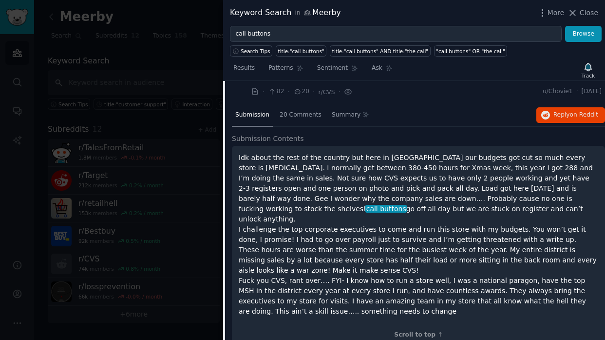
click at [433, 99] on li "+ Does anyone’s store not look like a shit hole right now? ...the company sales…" at bounding box center [414, 74] width 382 height 60
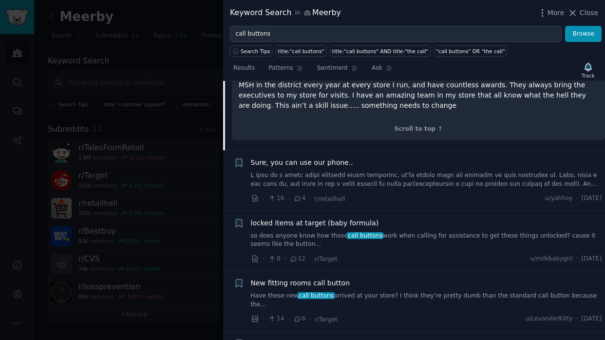
scroll to position [851, 0]
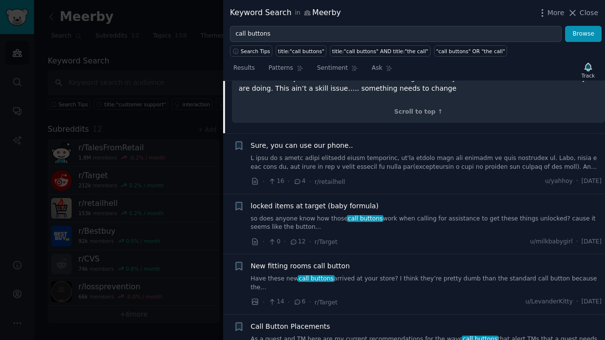
click at [333, 154] on link at bounding box center [426, 162] width 351 height 17
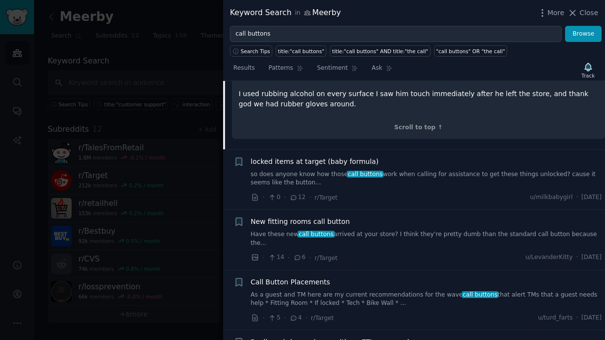
scroll to position [1113, 0]
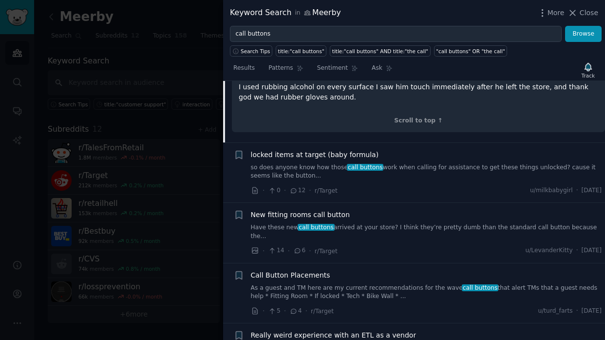
click at [389, 163] on link "so does anyone know how those call buttons work when calling for assistance to …" at bounding box center [426, 171] width 351 height 17
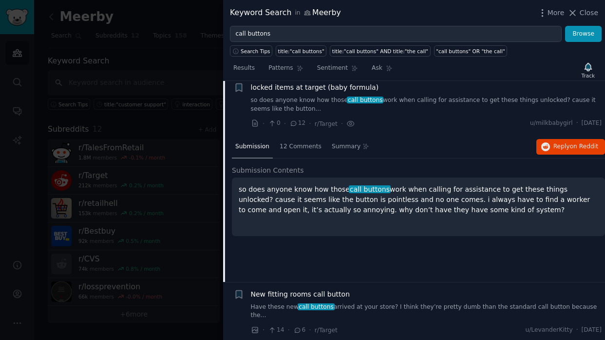
scroll to position [712, 0]
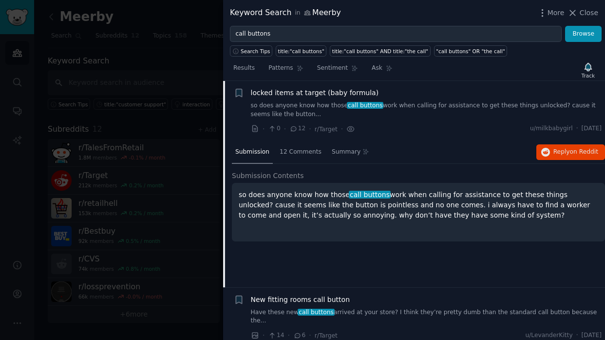
click at [529, 237] on div "so does anyone know how those call buttons work when calling for assistance to …" at bounding box center [418, 212] width 373 height 58
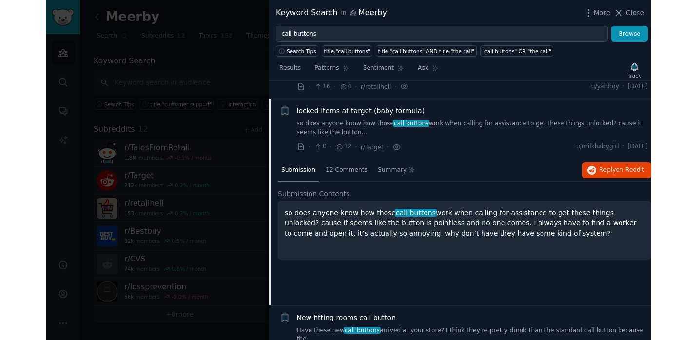
scroll to position [689, 0]
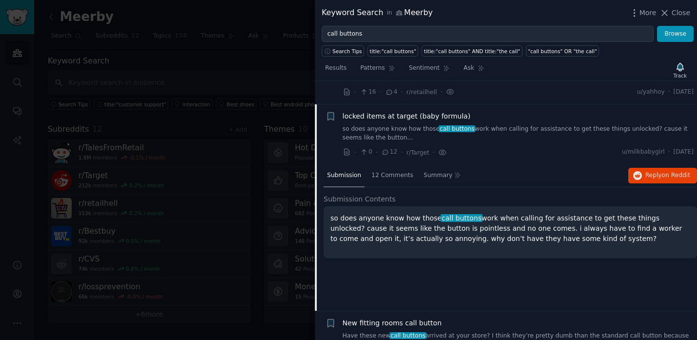
click at [445, 248] on div "so does anyone know how those call buttons work when calling for assistance to …" at bounding box center [510, 232] width 373 height 52
click at [395, 220] on p "so does anyone know how those call buttons work when calling for assistance to …" at bounding box center [510, 228] width 360 height 31
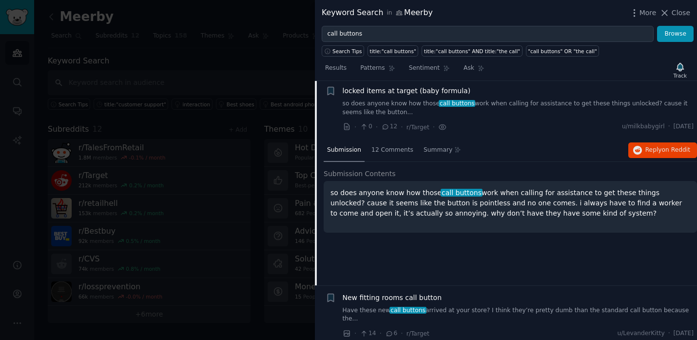
scroll to position [794, 0]
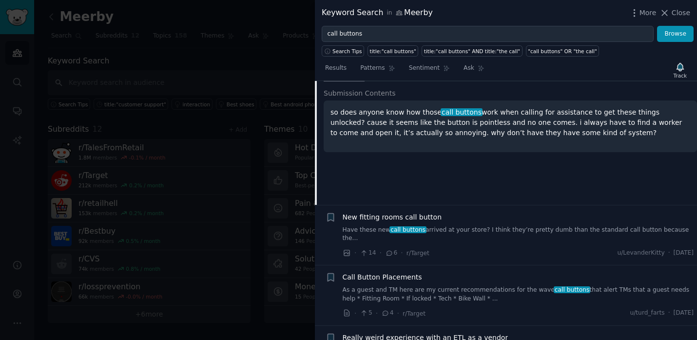
click at [349, 234] on div "New fitting rooms call button Have these new call buttons arrived at your store…" at bounding box center [518, 235] width 351 height 46
click at [355, 229] on link "Have these new call buttons arrived at your store? I think they’re pretty dumb …" at bounding box center [518, 234] width 351 height 17
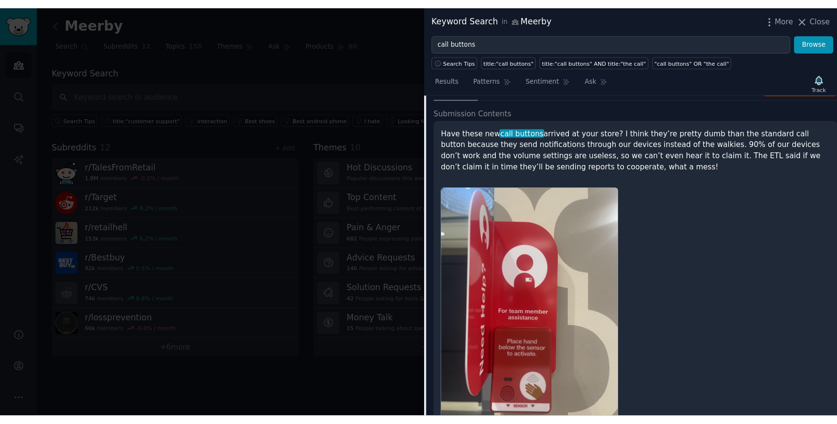
scroll to position [850, 0]
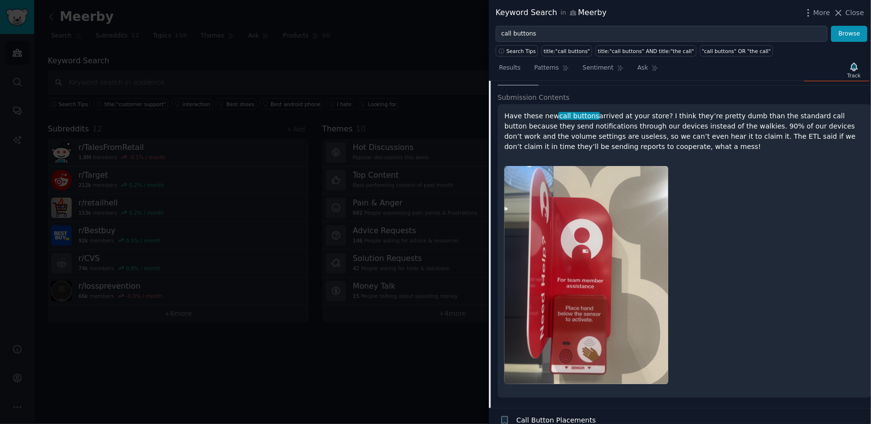
click at [698, 228] on div at bounding box center [684, 275] width 360 height 232
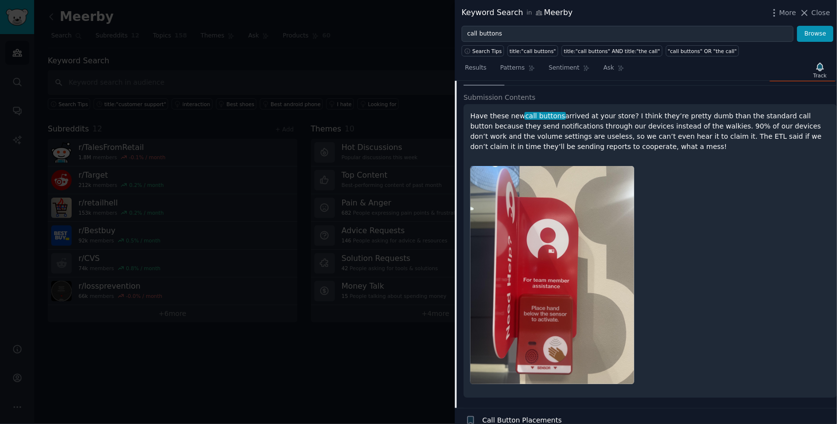
scroll to position [1042, 0]
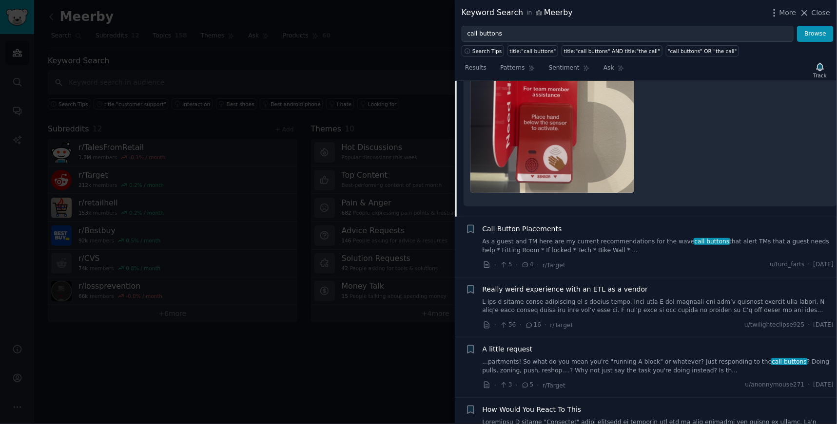
click at [566, 238] on link "As a guest and TM here are my current recommendations for the wave call buttons…" at bounding box center [657, 246] width 351 height 17
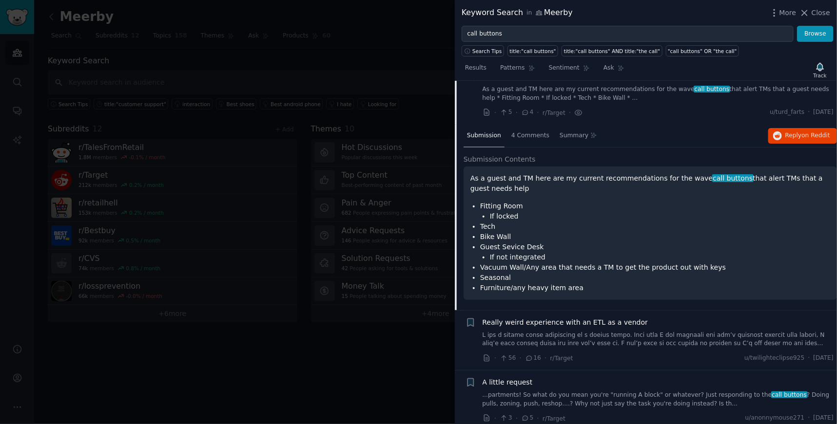
scroll to position [821, 0]
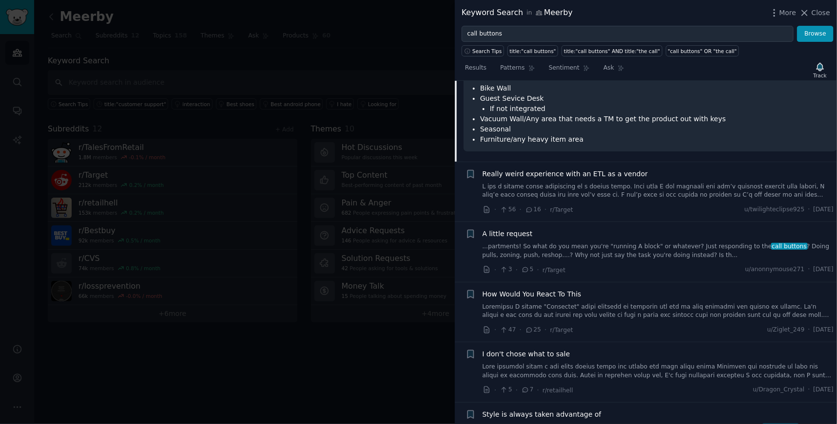
click at [558, 183] on link at bounding box center [657, 191] width 351 height 17
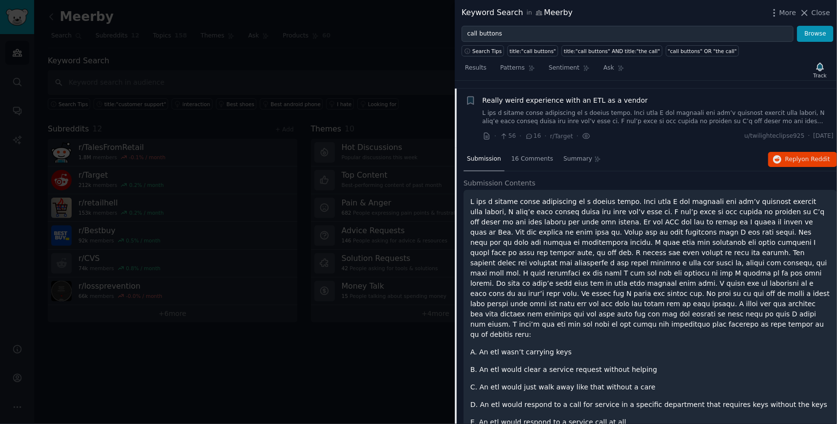
scroll to position [881, 0]
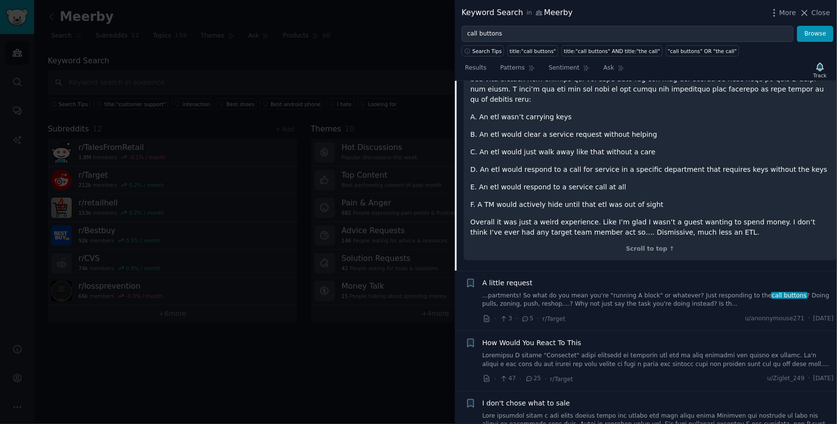
click at [552, 292] on link "...partments! So what do you mean you're "running A block" or whatever? Just re…" at bounding box center [657, 300] width 351 height 17
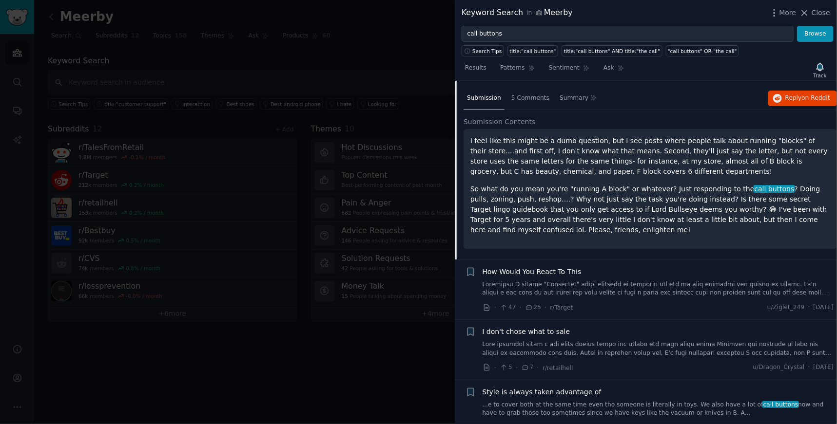
scroll to position [1064, 0]
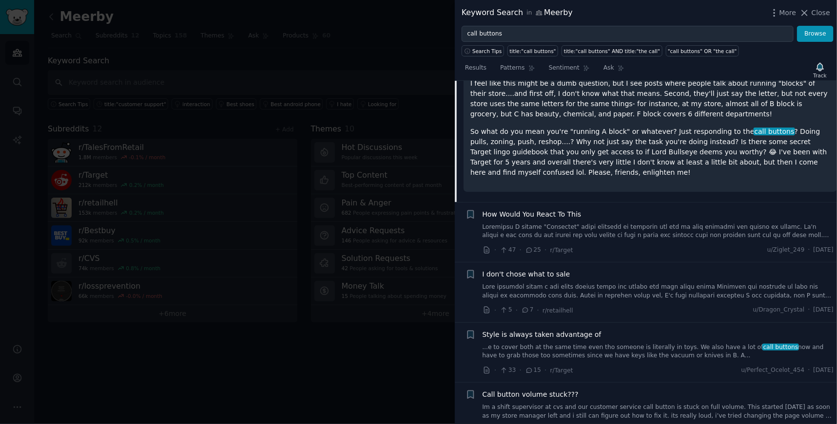
click at [546, 339] on link "...e to cover both at the same time even tho someone is literally in toys. We a…" at bounding box center [657, 352] width 351 height 17
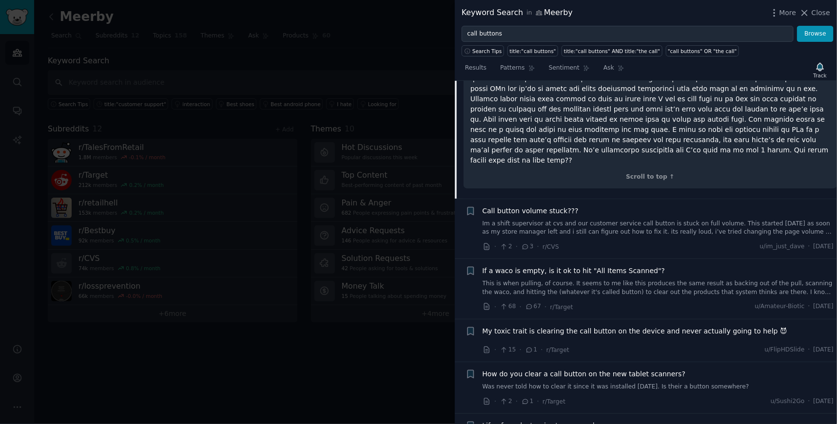
scroll to position [1439, 0]
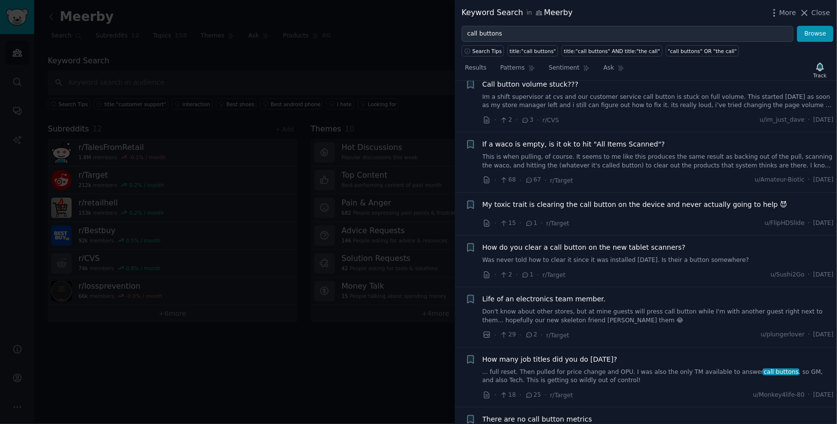
click at [548, 339] on link "... full reset. Then pulled for price change and OPU. I was also the only TM av…" at bounding box center [657, 376] width 351 height 17
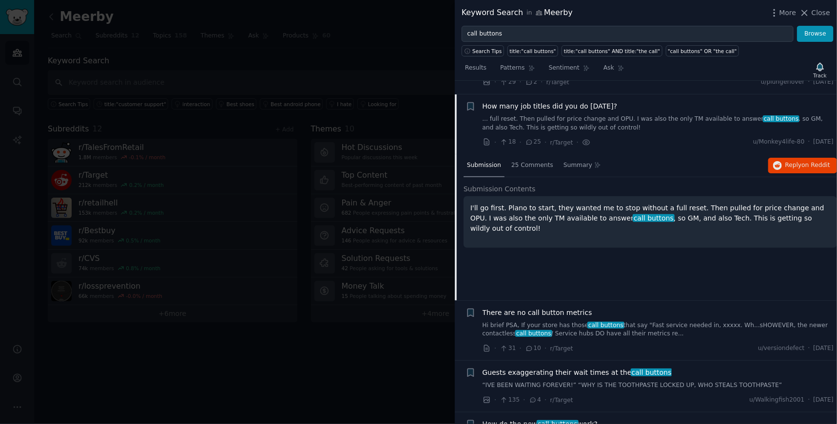
scroll to position [1507, 0]
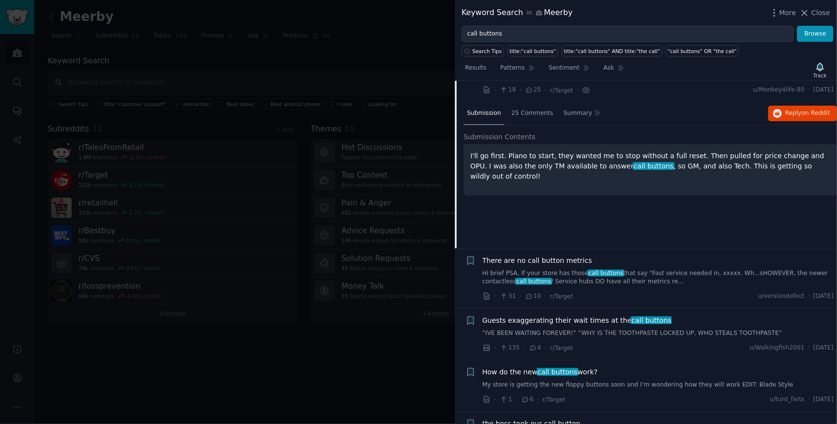
click at [648, 269] on link "Hi brief PSA, If your store has those call buttons that say "Fast service neede…" at bounding box center [657, 277] width 351 height 17
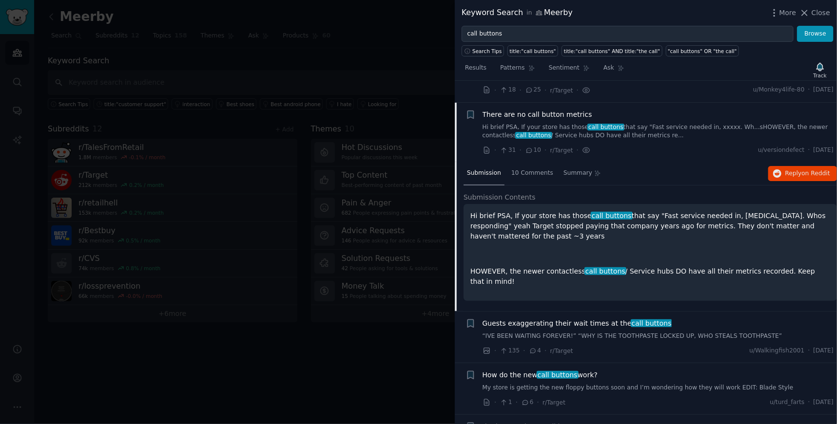
scroll to position [1515, 0]
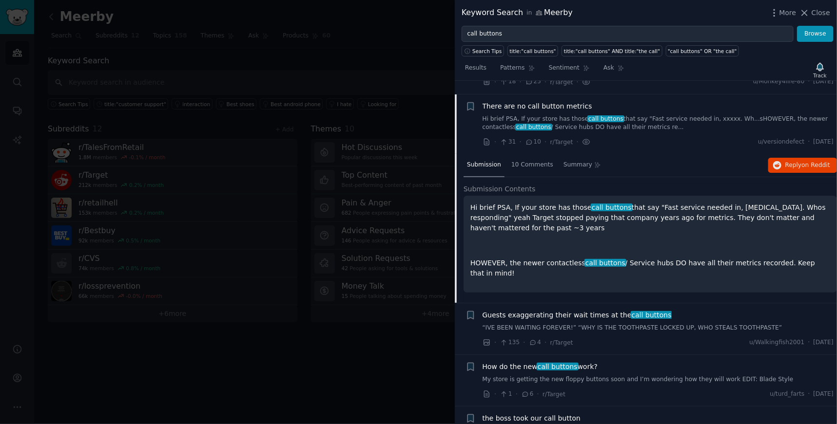
click at [631, 324] on link "“IVE BEEN WAITING FOREVER!” “WHY IS THE TOOTHPASTE LOCKED UP, WHO STEALS TOOTHP…" at bounding box center [657, 328] width 351 height 9
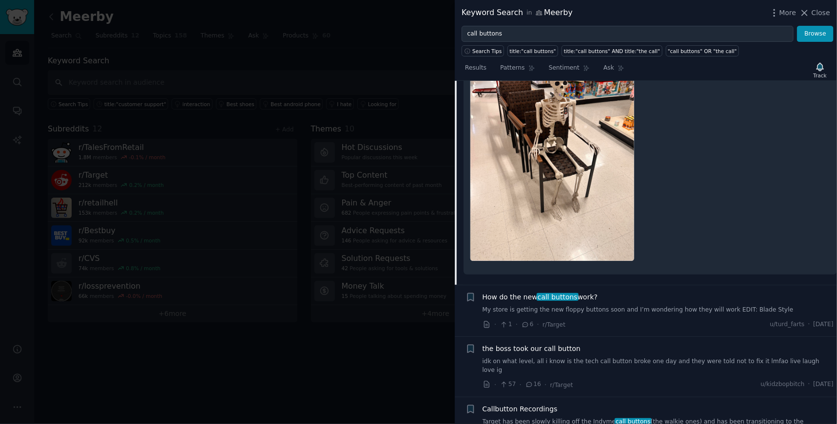
scroll to position [1824, 0]
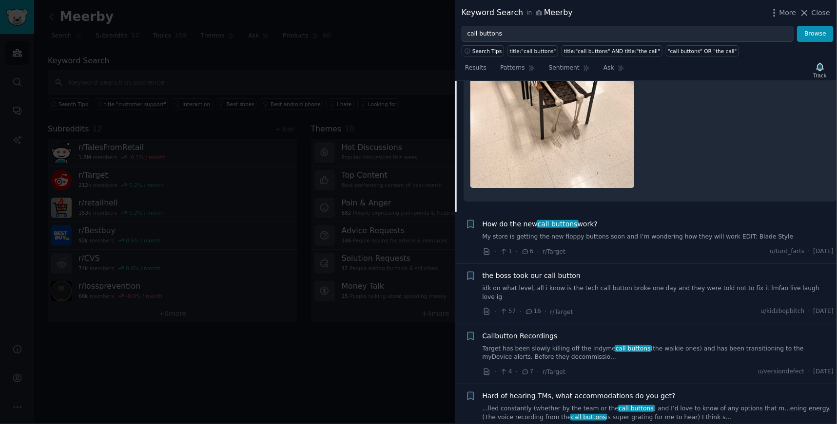
click at [588, 339] on link "Target has been slowly killing off the Indyme call buttons (the walkie ones) an…" at bounding box center [657, 353] width 351 height 17
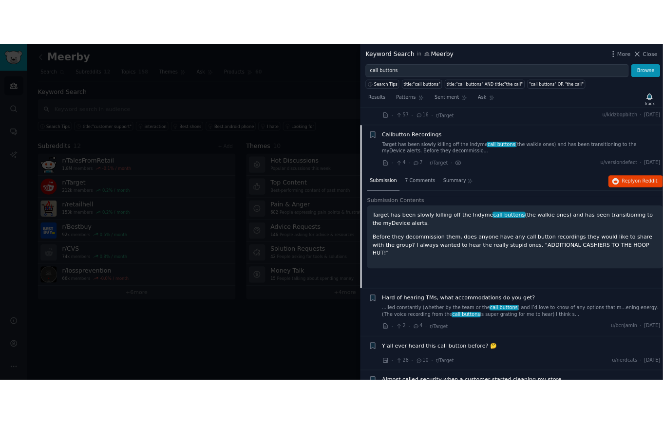
scroll to position [1729, 0]
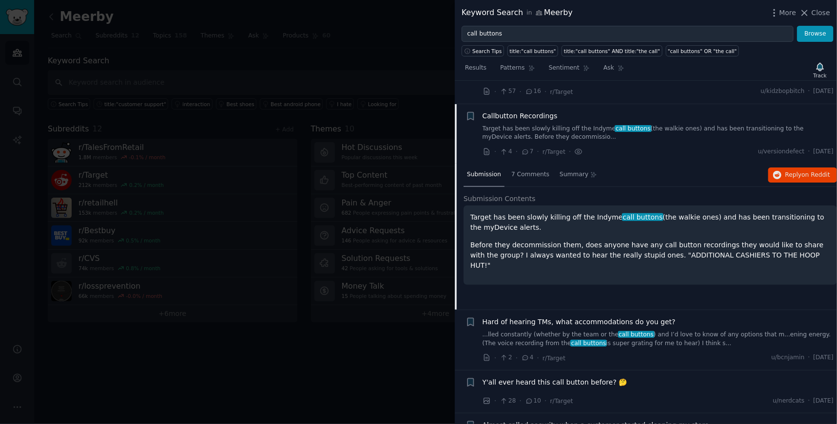
click at [654, 240] on p "Before they decommission them, does anyone have any call button recordings they…" at bounding box center [650, 255] width 360 height 31
click at [606, 240] on p "Before they decommission them, does anyone have any call button recordings they…" at bounding box center [650, 255] width 360 height 31
click at [504, 212] on p "Target has been slowly killing off the Indyme call buttons (the walkie ones) an…" at bounding box center [650, 222] width 360 height 20
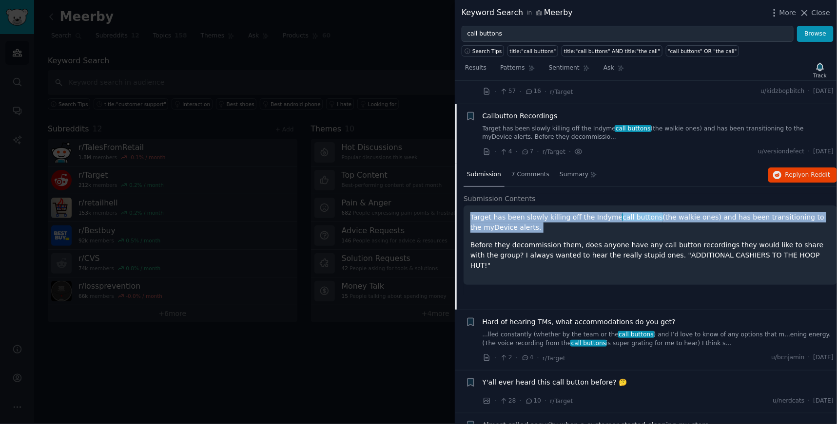
click at [504, 212] on p "Target has been slowly killing off the Indyme call buttons (the walkie ones) an…" at bounding box center [650, 222] width 360 height 20
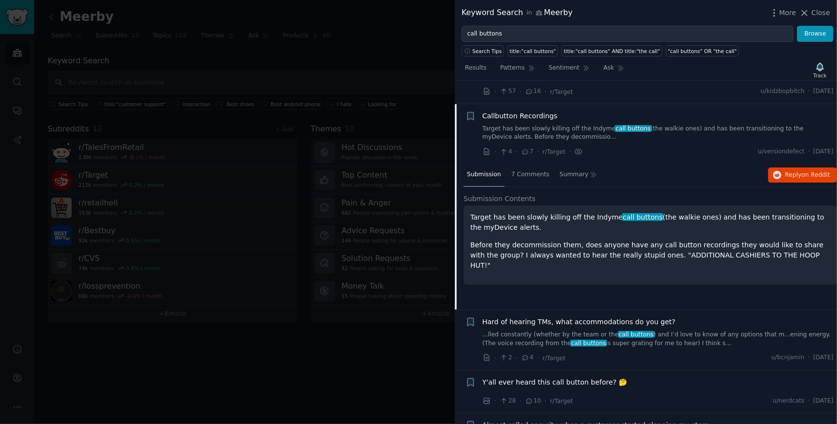
click at [508, 212] on div "Target has been slowly killing off the Indyme call buttons (the walkie ones) an…" at bounding box center [650, 241] width 360 height 58
click at [532, 111] on span "Callbutton Recordings" at bounding box center [519, 116] width 75 height 10
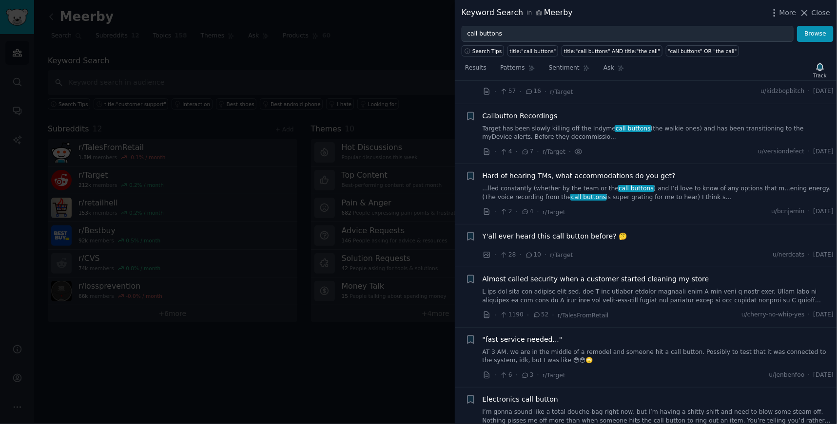
click at [532, 111] on span "Callbutton Recordings" at bounding box center [519, 116] width 75 height 10
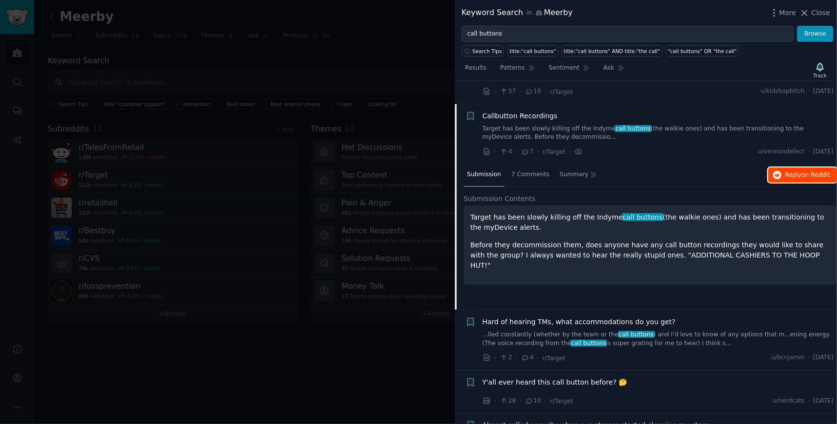
click at [698, 172] on span "on Reddit" at bounding box center [816, 175] width 28 height 7
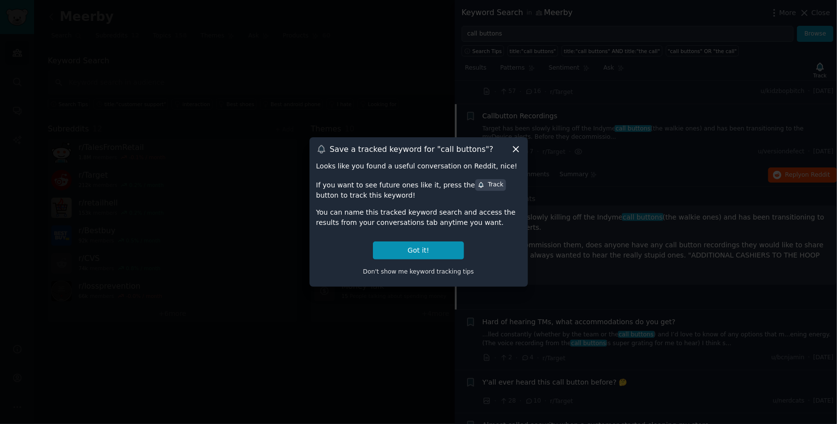
click at [514, 148] on icon at bounding box center [515, 149] width 5 height 5
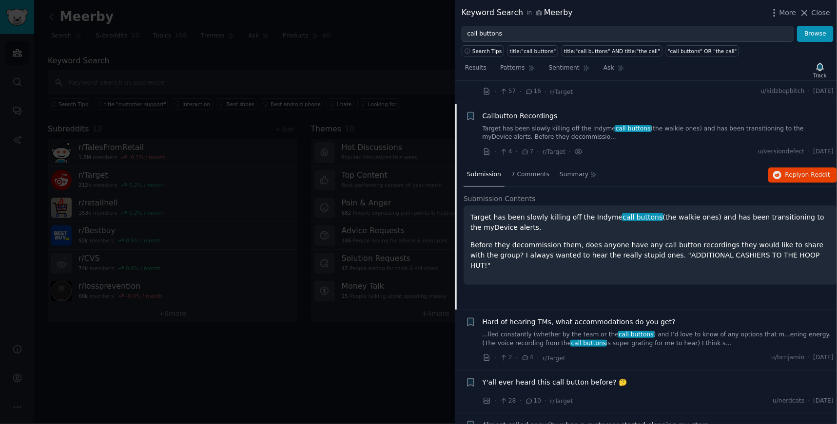
click at [513, 240] on p "Before they decommission them, does anyone have any call button recordings they…" at bounding box center [650, 255] width 360 height 31
click at [621, 147] on div "· 4 · 7 · r/Target · u/versiondefect · [DATE]" at bounding box center [657, 152] width 351 height 10
click at [554, 212] on div "Target has been slowly killing off the Indyme call buttons (the walkie ones) an…" at bounding box center [650, 241] width 360 height 58
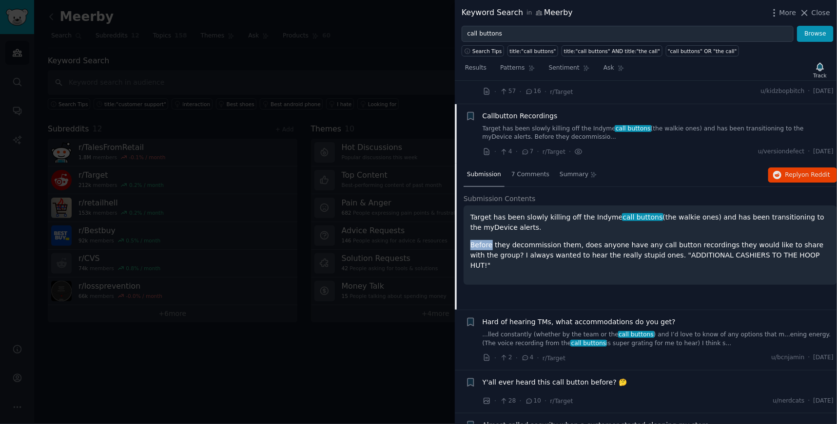
click at [554, 212] on div "Target has been slowly killing off the Indyme call buttons (the walkie ones) an…" at bounding box center [650, 241] width 360 height 58
click at [675, 240] on p "Before they decommission them, does anyone have any call button recordings they…" at bounding box center [650, 255] width 360 height 31
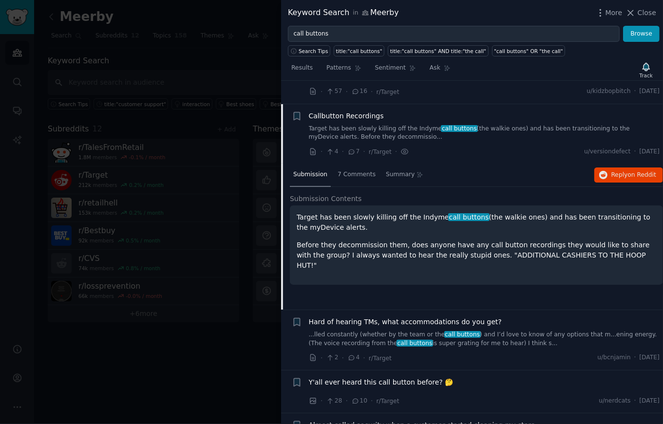
click at [434, 245] on div "Target has been slowly killing off the Indyme call buttons (the walkie ones) an…" at bounding box center [476, 245] width 373 height 79
click at [434, 244] on div "Target has been slowly killing off the Indyme call buttons (the walkie ones) an…" at bounding box center [476, 245] width 373 height 79
click at [618, 171] on span "Reply on Reddit" at bounding box center [634, 175] width 45 height 9
click at [469, 331] on link "...lled constantly (whether by the team or the call buttons ) and I’d love to k…" at bounding box center [484, 339] width 351 height 17
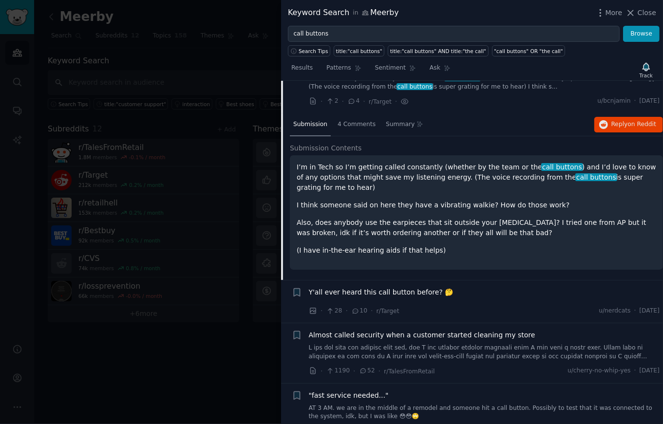
scroll to position [1847, 0]
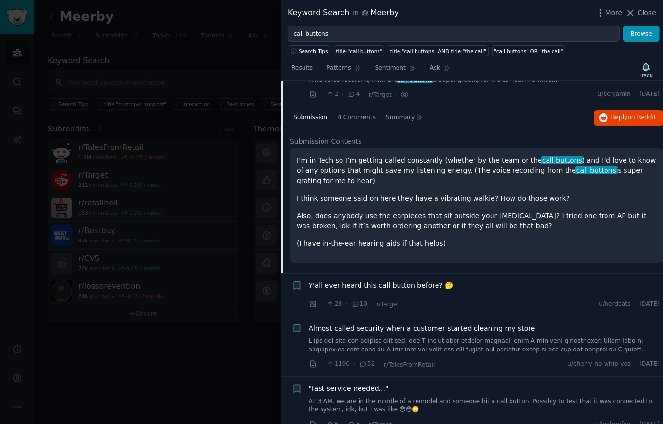
click at [409, 281] on div "Y'all ever heard this call button before? 🤔" at bounding box center [484, 288] width 351 height 14
click at [409, 281] on span "Y'all ever heard this call button before? 🤔" at bounding box center [381, 286] width 145 height 10
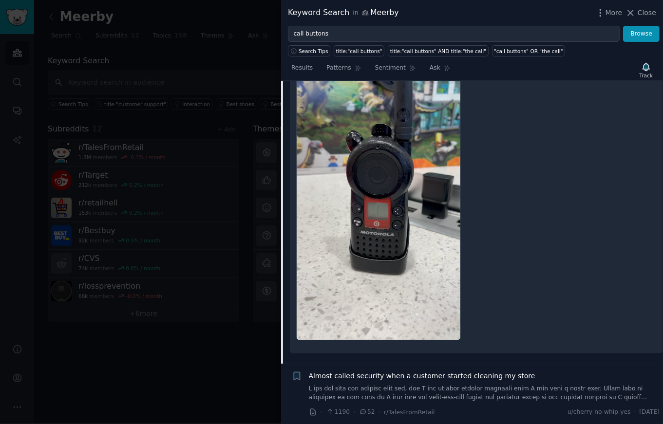
scroll to position [2040, 0]
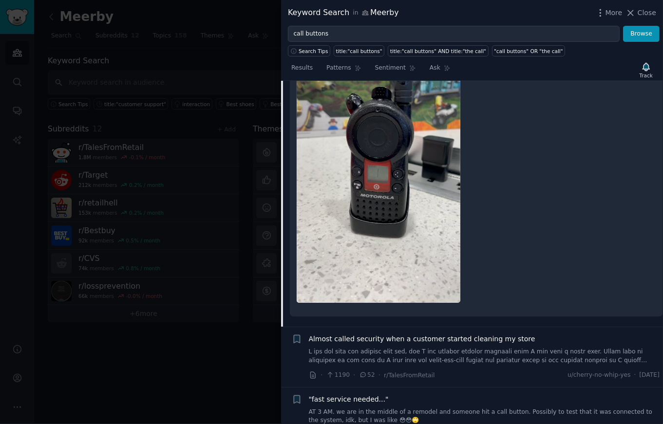
click at [372, 172] on img at bounding box center [379, 157] width 164 height 291
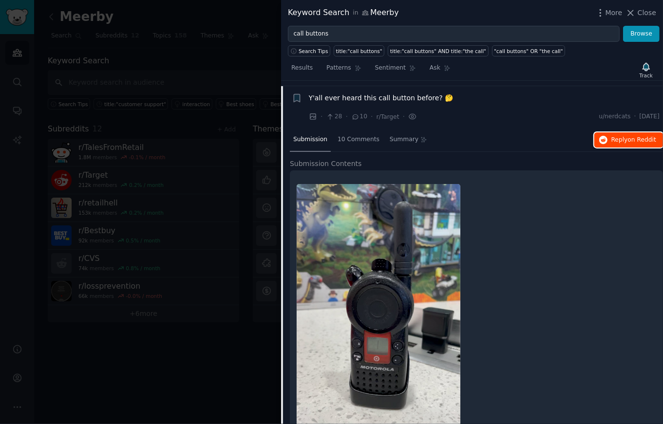
click at [625, 136] on span "Reply on Reddit" at bounding box center [634, 140] width 45 height 9
click at [636, 13] on icon at bounding box center [631, 13] width 10 height 10
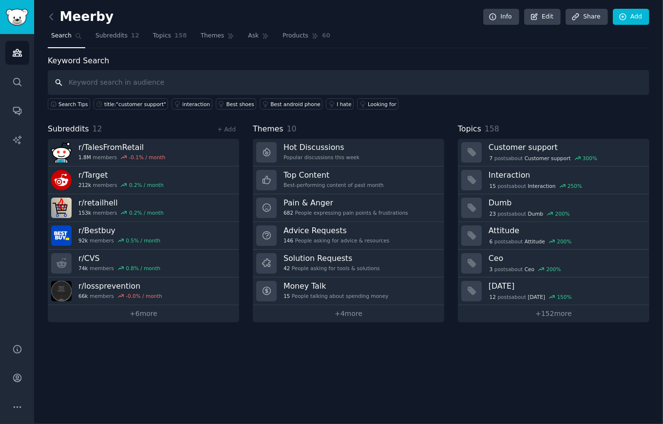
click at [133, 71] on input "text" at bounding box center [349, 82] width 602 height 25
type input "call buttons"
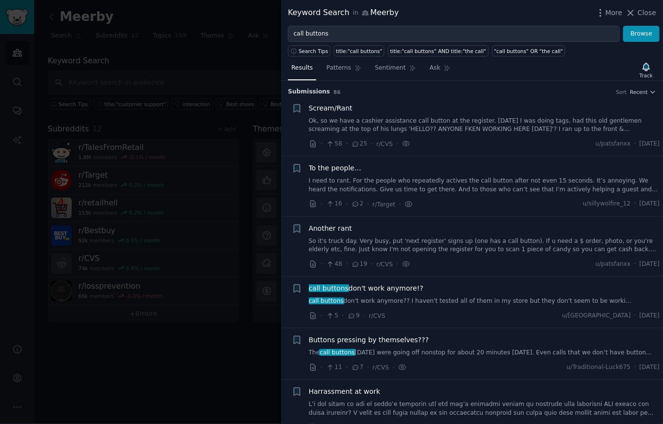
click at [455, 290] on div "call buttons don't work anymore!?" at bounding box center [484, 289] width 351 height 10
click at [437, 293] on div "call buttons don't work anymore!? call buttons don't work anymore?? I haven't t…" at bounding box center [484, 295] width 351 height 22
click at [436, 297] on link "call buttons don't work anymore?? I haven't tested all of them in my store but …" at bounding box center [484, 301] width 351 height 9
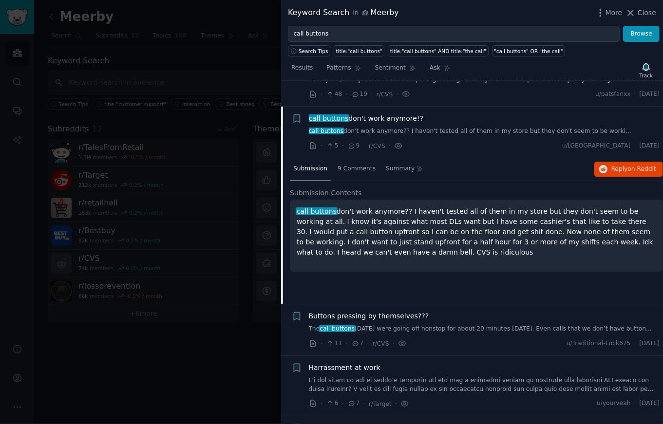
scroll to position [195, 0]
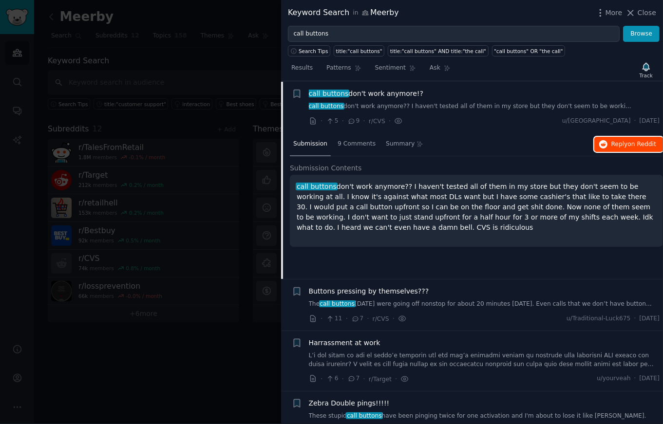
click at [617, 146] on span "Reply on Reddit" at bounding box center [634, 144] width 45 height 9
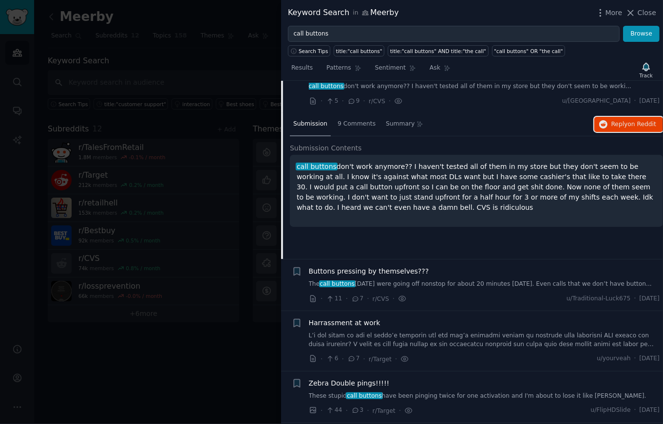
scroll to position [219, 0]
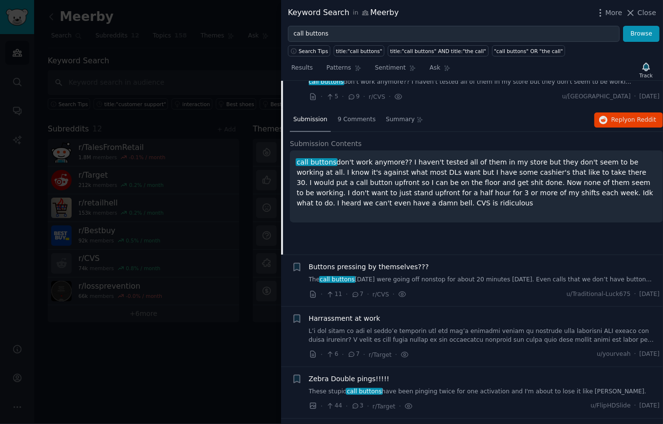
click at [397, 281] on link "The call buttons [DATE] were going off nonstop for about 20 minutes [DATE]. Eve…" at bounding box center [484, 280] width 351 height 9
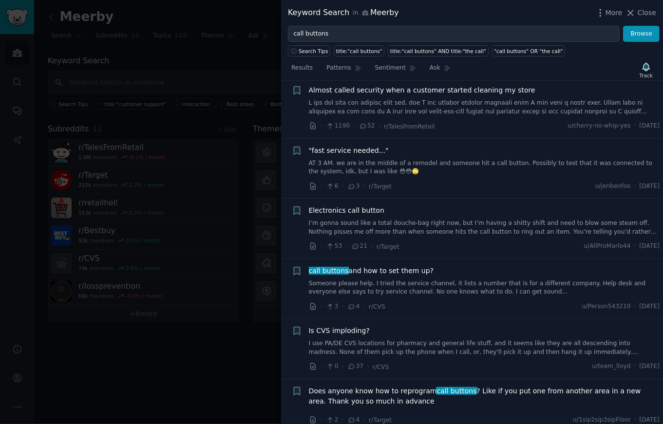
scroll to position [2068, 0]
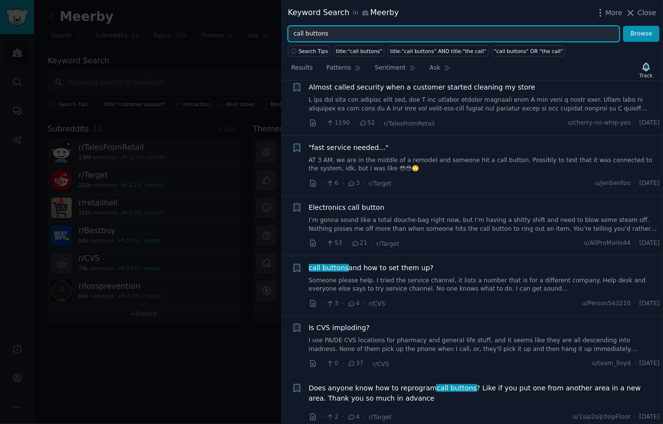
click at [322, 35] on input "call buttons" at bounding box center [454, 34] width 332 height 17
type input "meerby"
click at [623, 26] on button "Browse" at bounding box center [641, 34] width 37 height 17
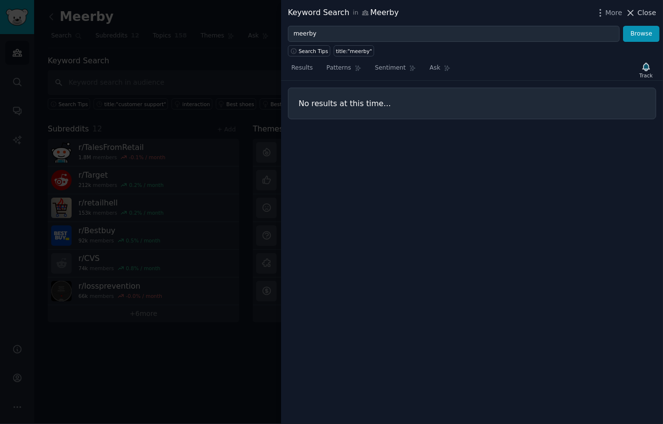
click at [642, 10] on span "Close" at bounding box center [647, 13] width 19 height 10
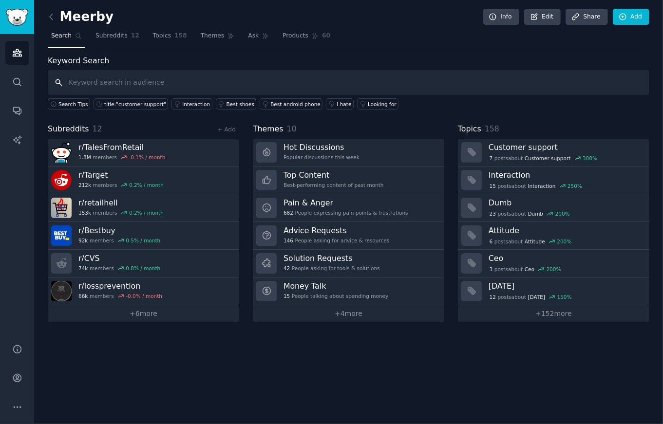
click at [166, 87] on input "text" at bounding box center [349, 82] width 602 height 25
type input "meerby"
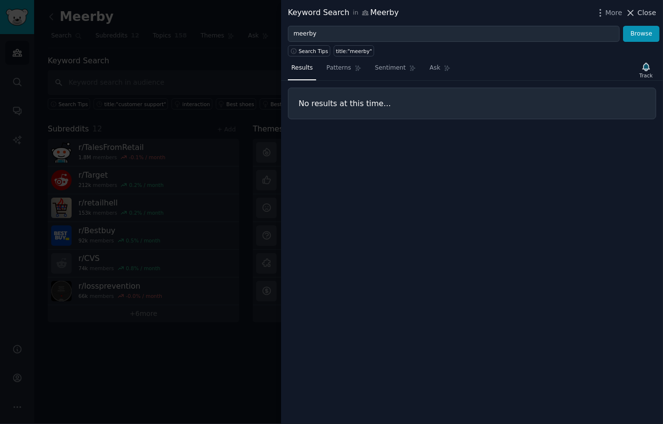
click at [640, 9] on span "Close" at bounding box center [647, 13] width 19 height 10
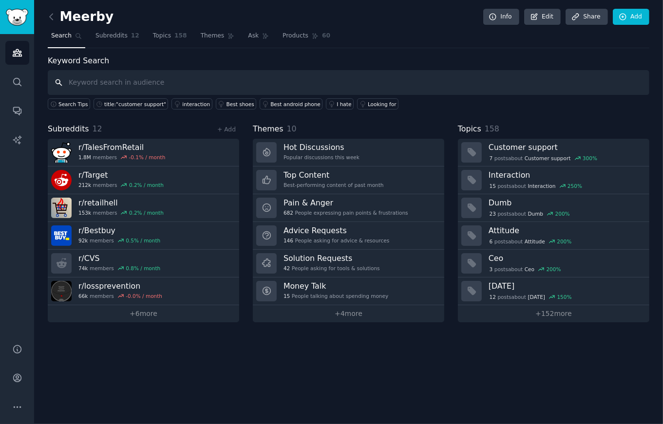
click at [88, 86] on input "text" at bounding box center [349, 82] width 602 height 25
type input "canadian tire call buttons"
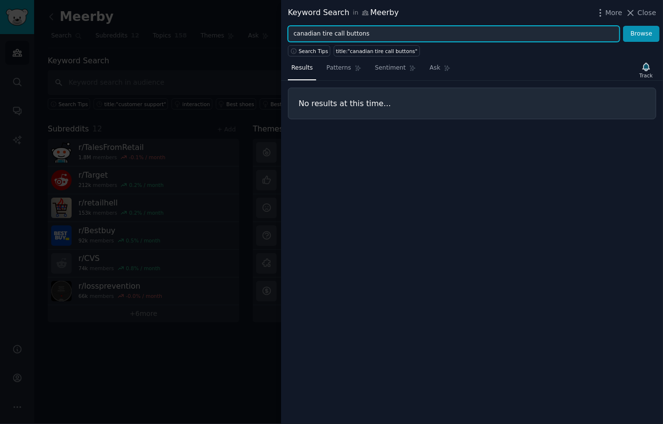
drag, startPoint x: 383, startPoint y: 31, endPoint x: 332, endPoint y: 31, distance: 51.2
click at [332, 31] on input "canadian tire call buttons" at bounding box center [454, 34] width 332 height 17
type input "canadian tire"
click at [623, 26] on button "Browse" at bounding box center [641, 34] width 37 height 17
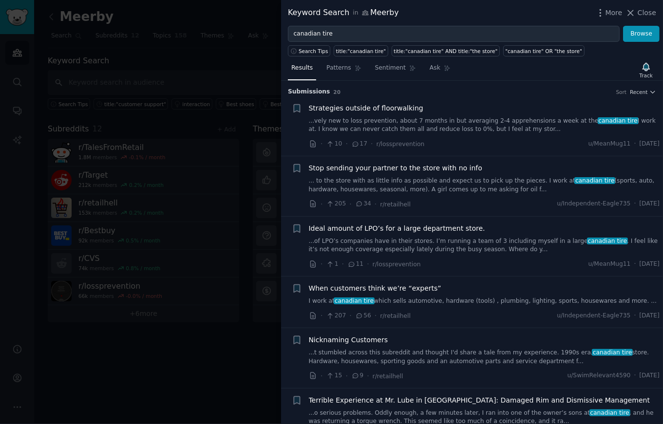
click at [448, 248] on link "...of LPO’s companies have in their stores. I’m running a team of 3 including m…" at bounding box center [484, 245] width 351 height 17
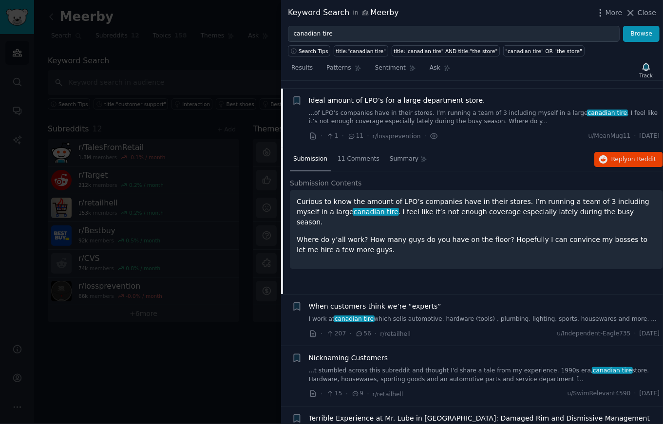
scroll to position [135, 0]
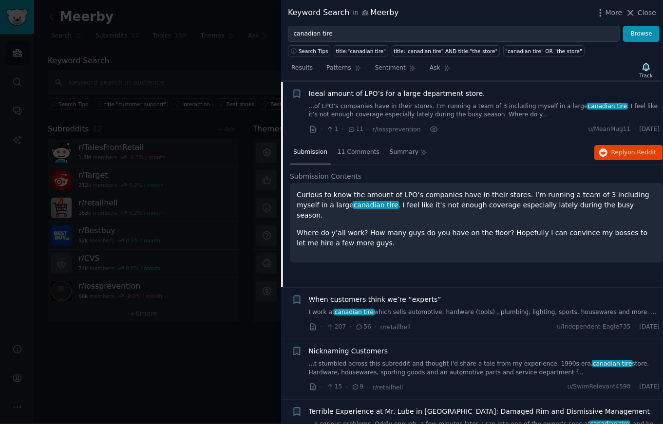
click at [394, 201] on p "Curious to know the amount of LPO’s companies have in their stores. I’m running…" at bounding box center [477, 205] width 360 height 31
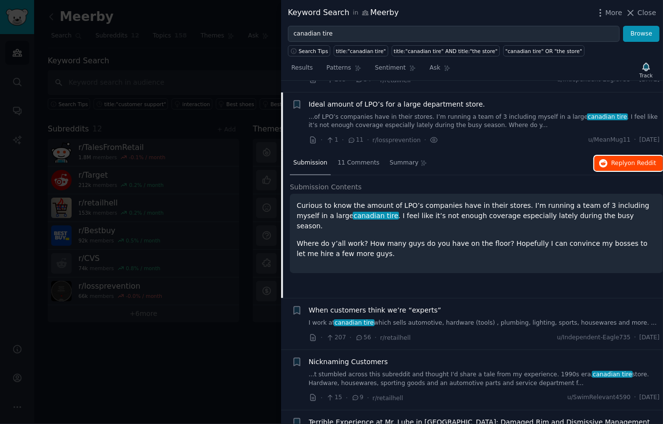
click at [618, 161] on span "Reply on Reddit" at bounding box center [634, 163] width 45 height 9
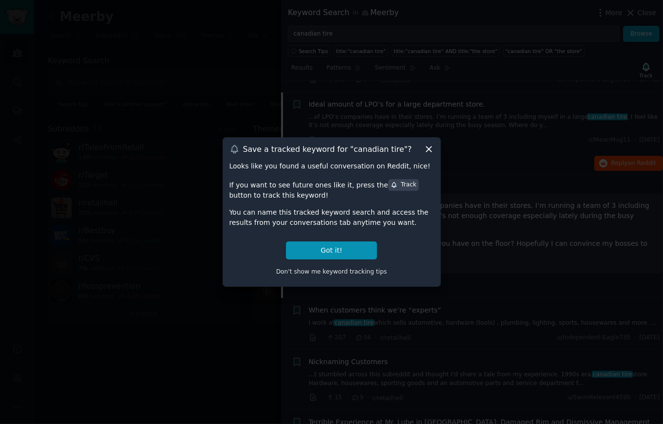
click at [427, 144] on icon at bounding box center [429, 149] width 10 height 10
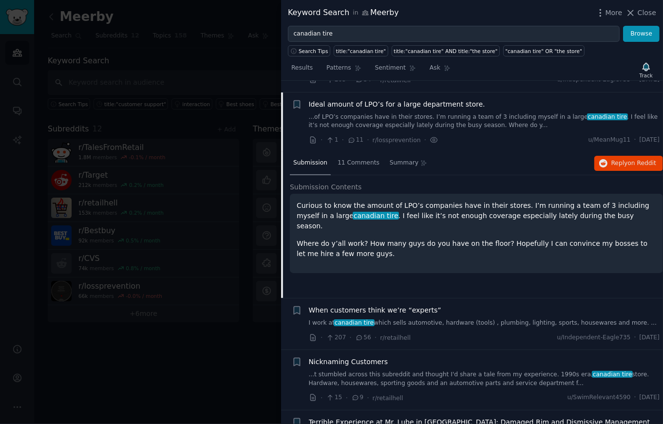
click at [399, 321] on link "I work at canadian tire which sells automotive, hardware (tools) , plumbing, li…" at bounding box center [484, 323] width 351 height 9
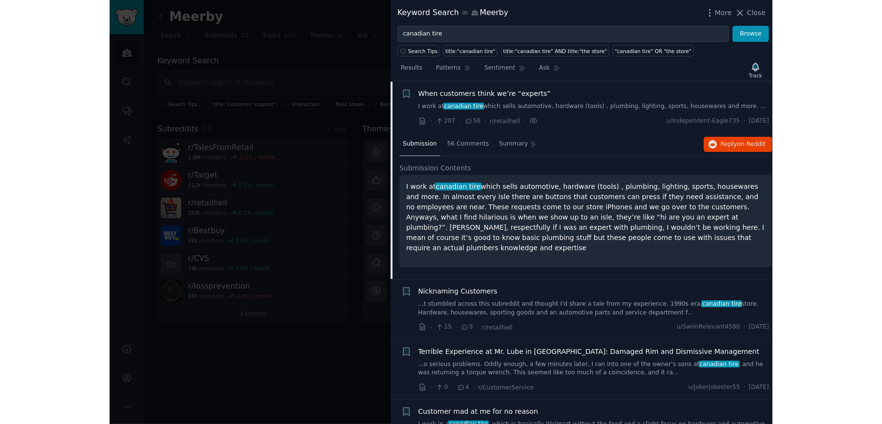
scroll to position [195, 0]
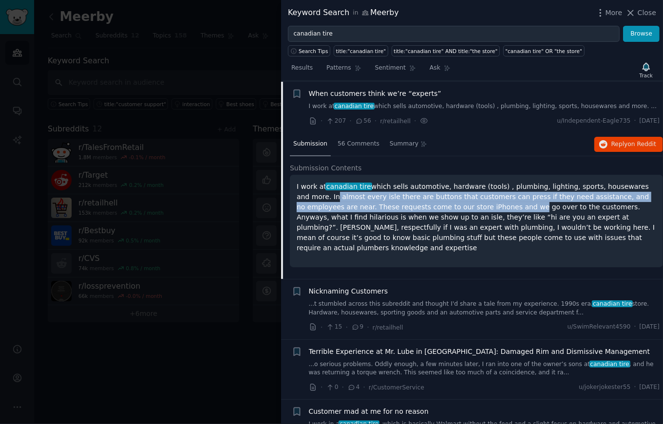
drag, startPoint x: 318, startPoint y: 193, endPoint x: 480, endPoint y: 210, distance: 162.6
click at [480, 210] on p "I work at canadian tire which sells automotive, hardware (tools) , plumbing, li…" at bounding box center [477, 218] width 360 height 72
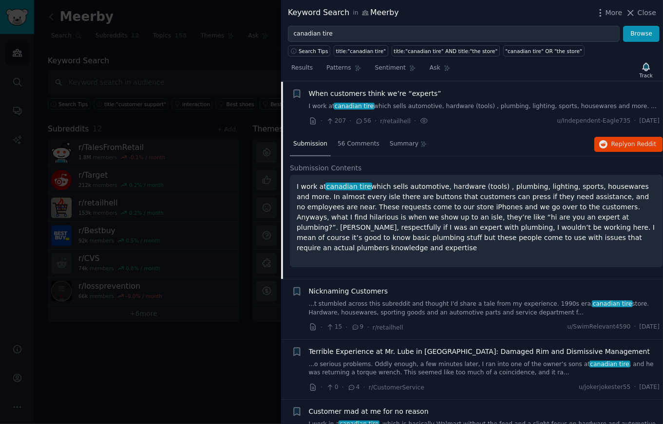
click at [409, 228] on p "I work at canadian tire which sells automotive, hardware (tools) , plumbing, li…" at bounding box center [477, 218] width 360 height 72
click at [367, 221] on p "I work at canadian tire which sells automotive, hardware (tools) , plumbing, li…" at bounding box center [477, 218] width 360 height 72
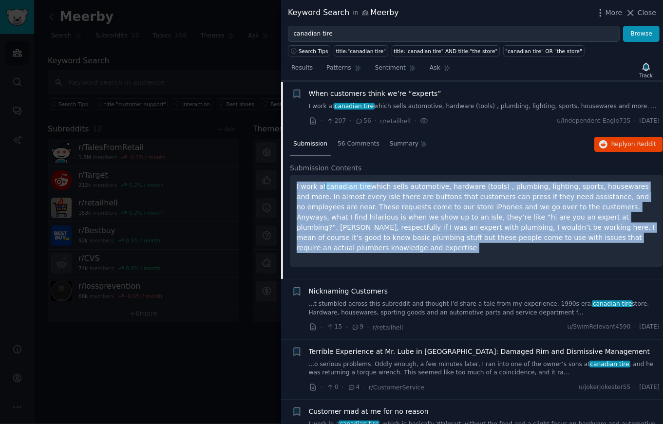
click at [367, 221] on p "I work at canadian tire which sells automotive, hardware (tools) , plumbing, li…" at bounding box center [477, 218] width 360 height 72
click at [389, 231] on p "I work at canadian tire which sells automotive, hardware (tools) , plumbing, li…" at bounding box center [477, 218] width 360 height 72
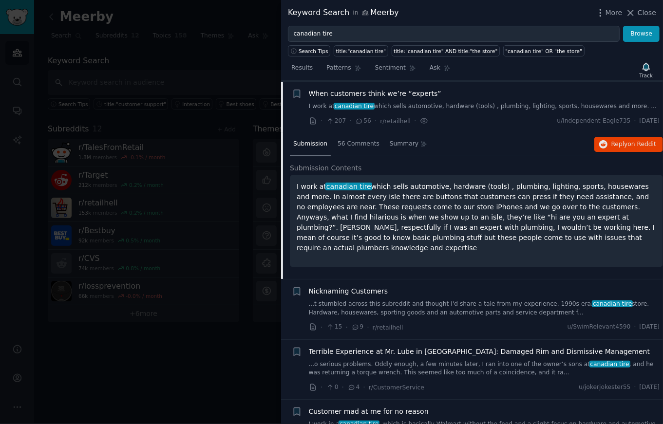
click at [417, 255] on div "I work at canadian tire which sells automotive, hardware (tools) , plumbing, li…" at bounding box center [476, 221] width 373 height 93
click at [623, 140] on span "Reply on Reddit" at bounding box center [634, 144] width 45 height 9
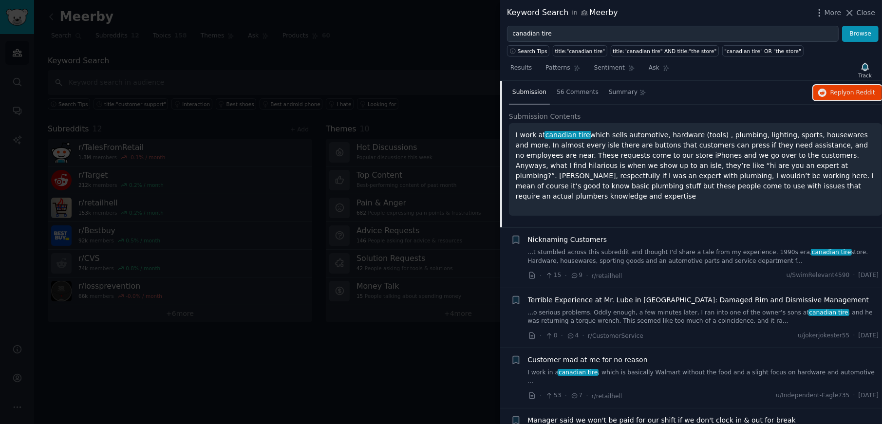
scroll to position [248, 0]
click at [629, 250] on link "...t stumbled across this subreddit and thought I'd share a tale from my experi…" at bounding box center [703, 256] width 351 height 17
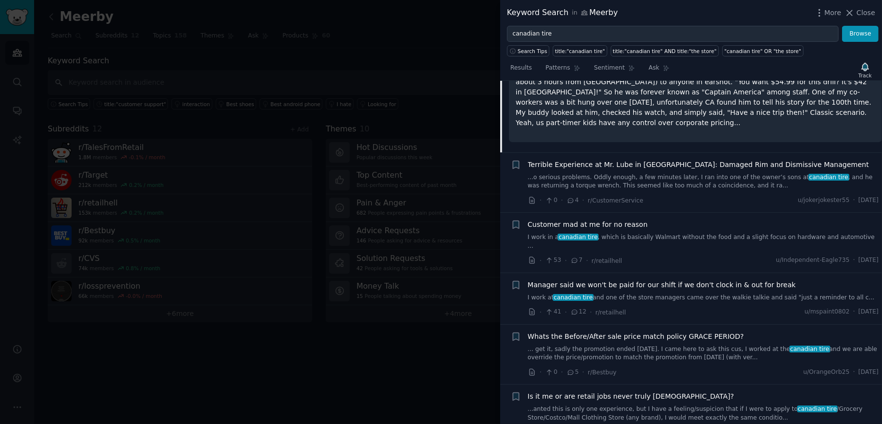
scroll to position [421, 0]
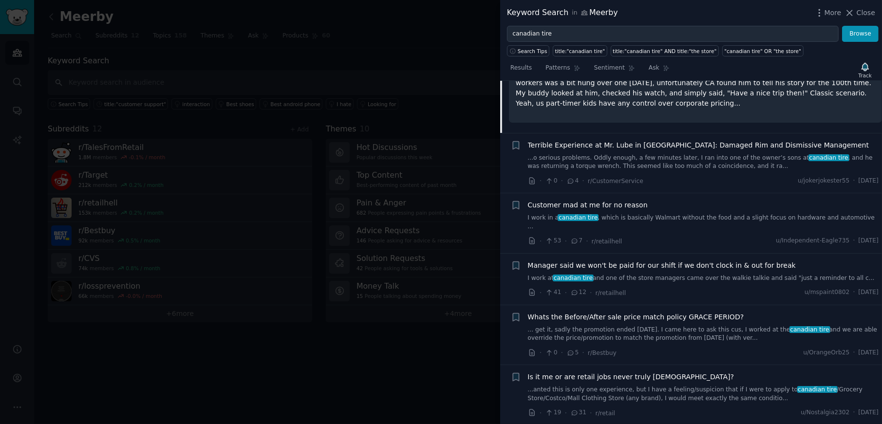
click at [609, 200] on span "Customer mad at me for no reason" at bounding box center [588, 205] width 120 height 10
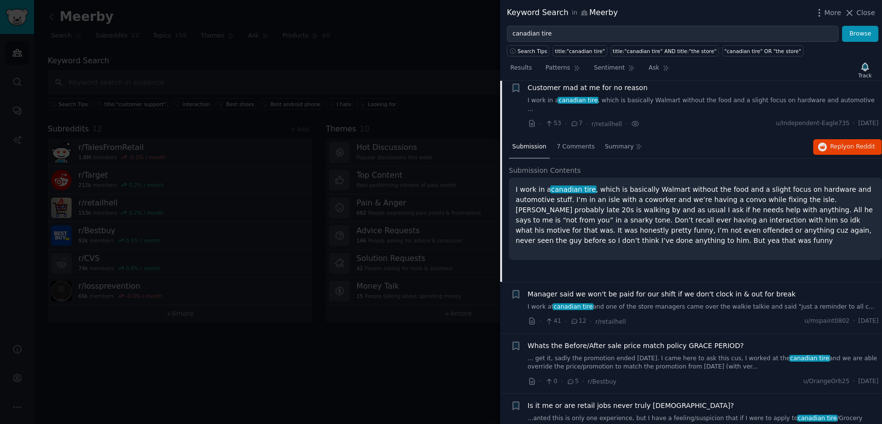
scroll to position [366, 0]
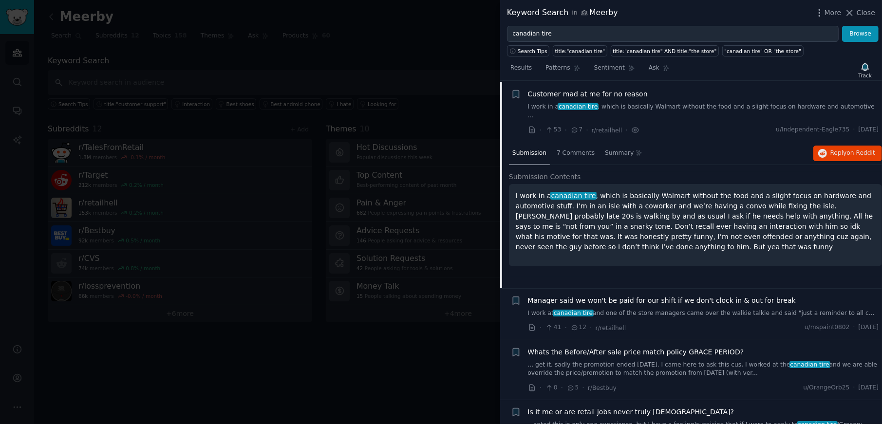
click at [659, 296] on span "Manager said we won't be paid for our shift if we don't clock in & out for break" at bounding box center [662, 301] width 268 height 10
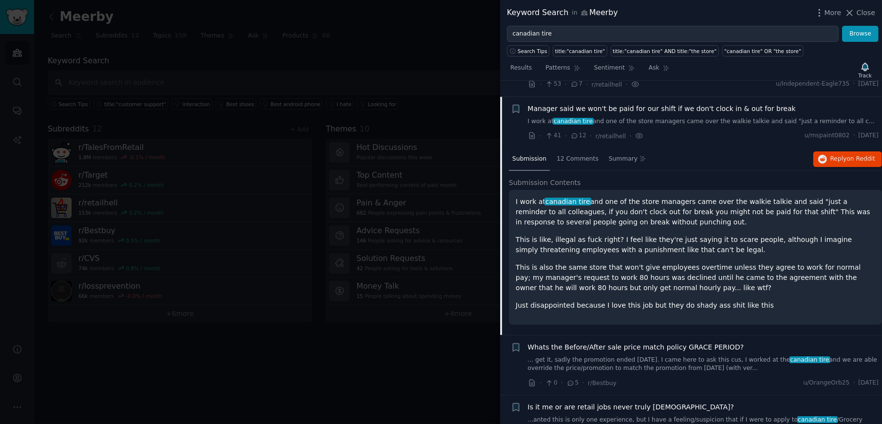
scroll to position [418, 0]
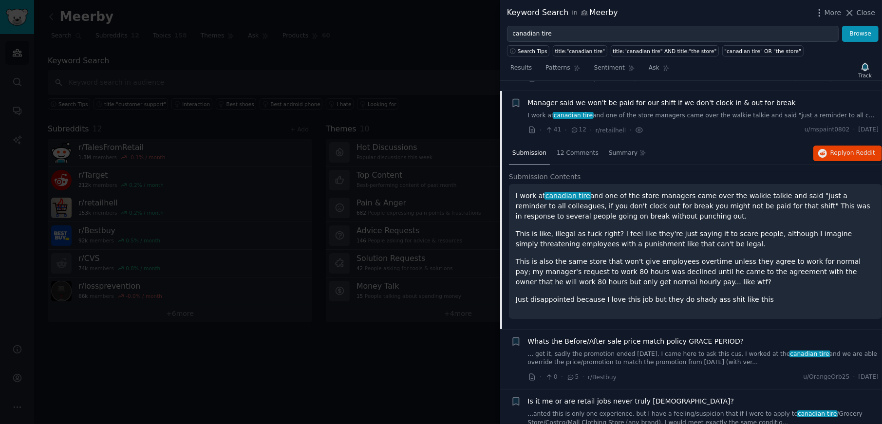
click at [620, 337] on span "Whats the Before/After sale price match policy GRACE PERIOD?" at bounding box center [636, 342] width 216 height 10
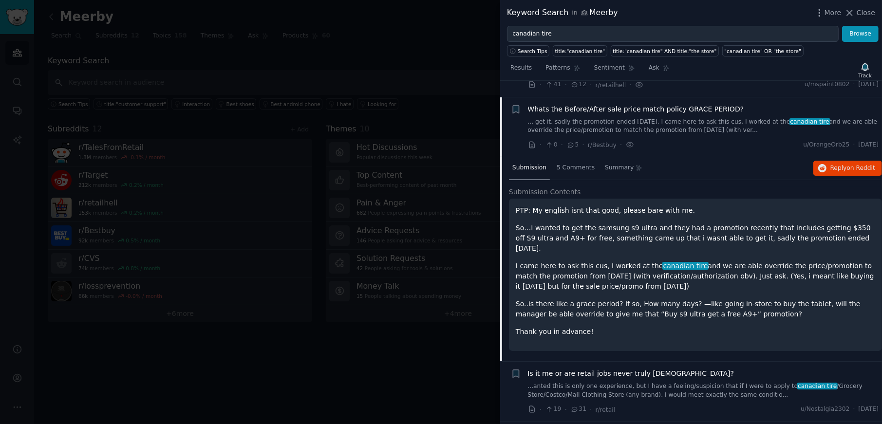
scroll to position [469, 0]
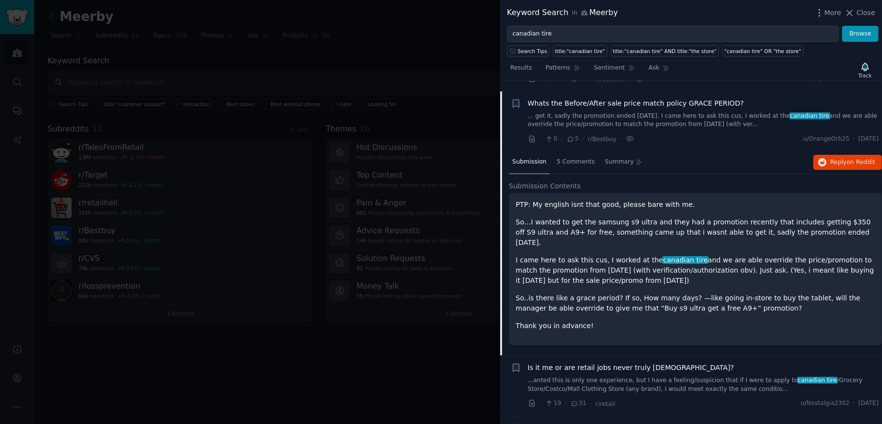
click at [593, 339] on span "Is it me or are retail jobs never truly [DEMOGRAPHIC_DATA]?" at bounding box center [631, 368] width 207 height 10
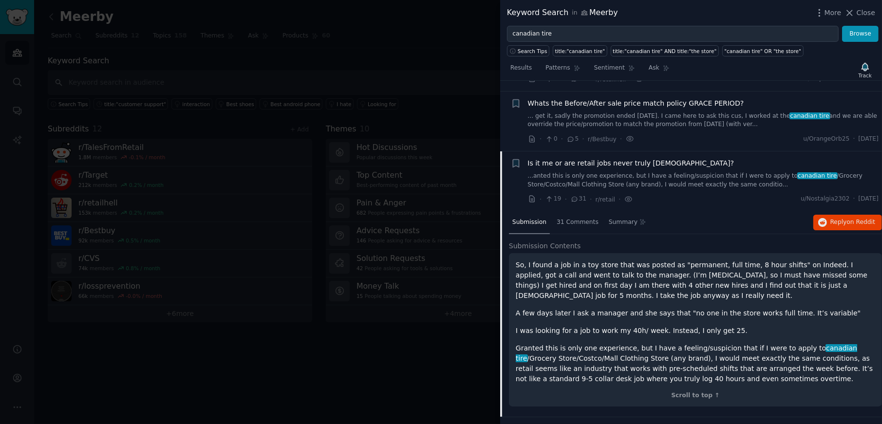
scroll to position [529, 0]
